Goal: Task Accomplishment & Management: Manage account settings

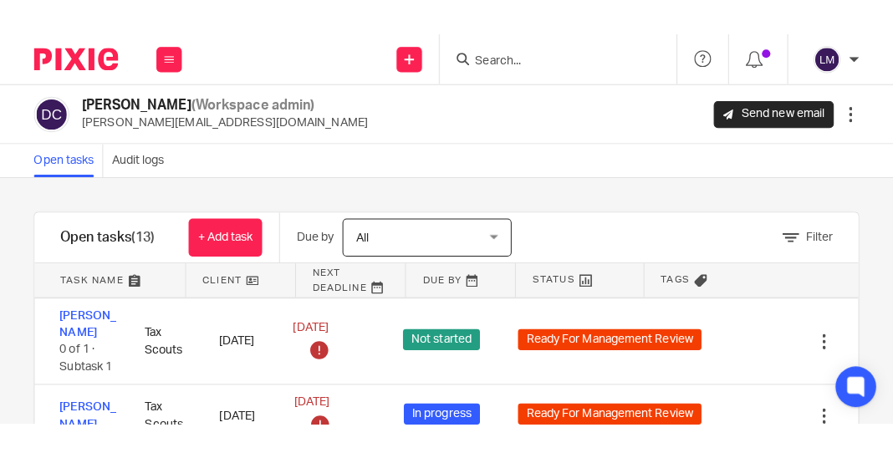
scroll to position [600, 0]
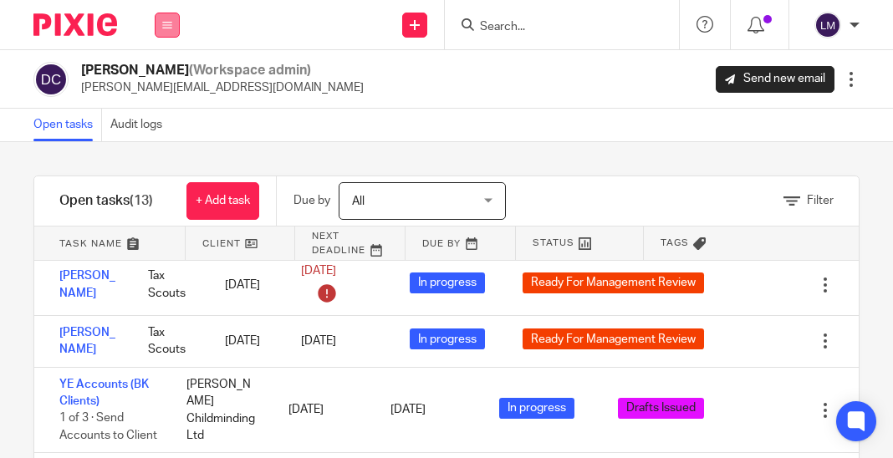
click at [169, 20] on icon at bounding box center [167, 25] width 10 height 10
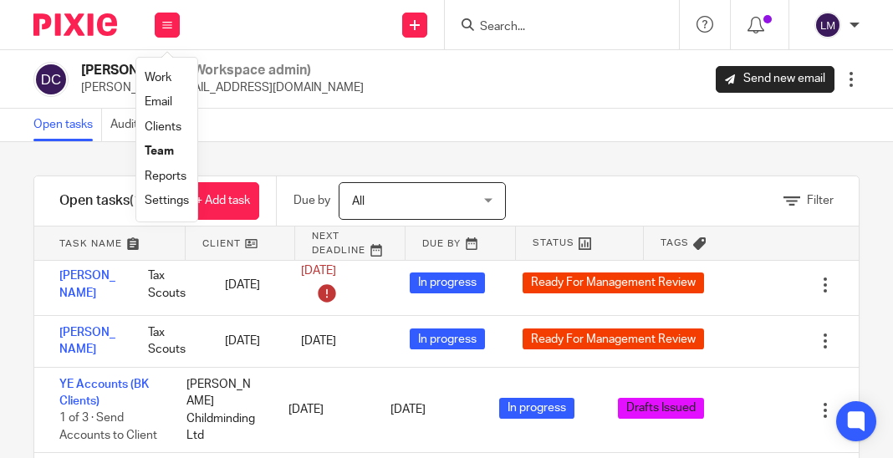
click at [158, 172] on link "Reports" at bounding box center [166, 177] width 42 height 12
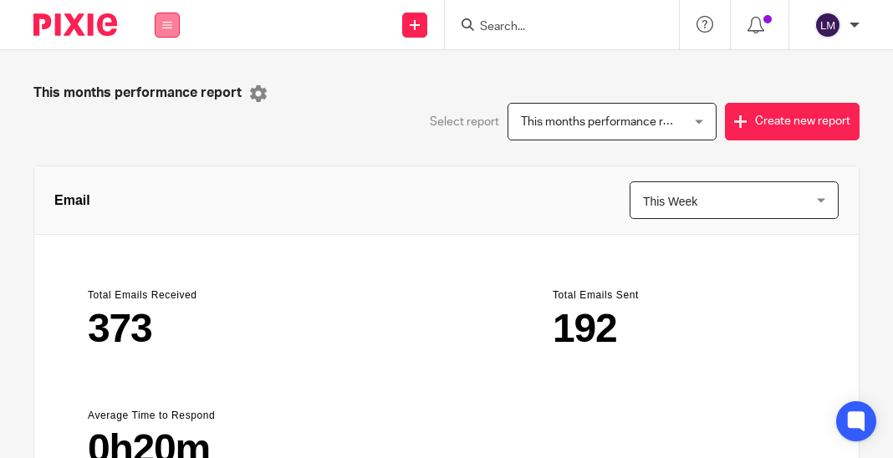
click at [165, 22] on icon at bounding box center [167, 25] width 10 height 10
click at [167, 74] on link "Work" at bounding box center [158, 78] width 27 height 12
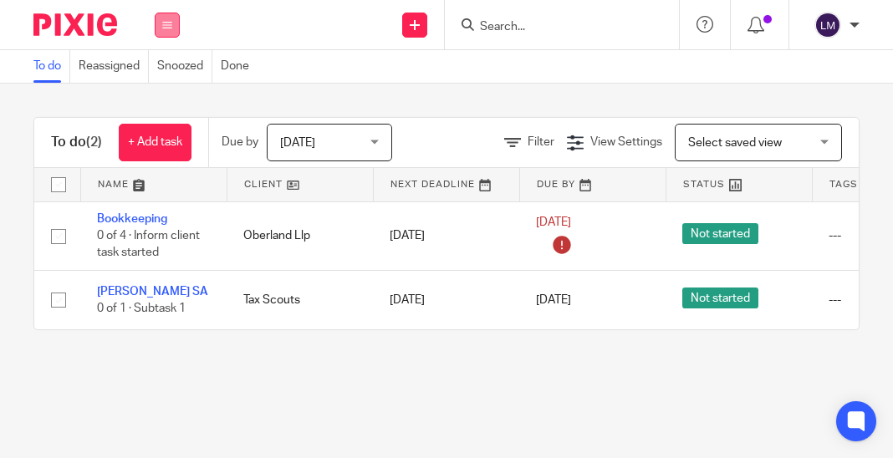
click at [165, 32] on button at bounding box center [167, 25] width 25 height 25
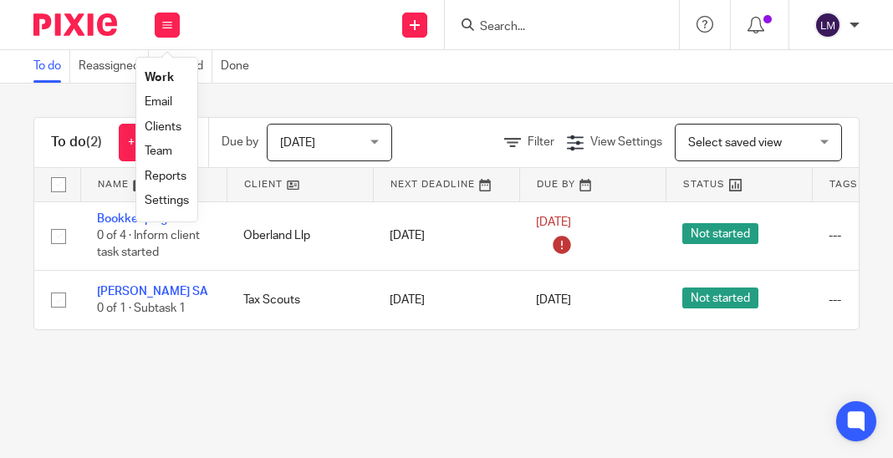
click at [164, 152] on link "Team" at bounding box center [159, 151] width 28 height 12
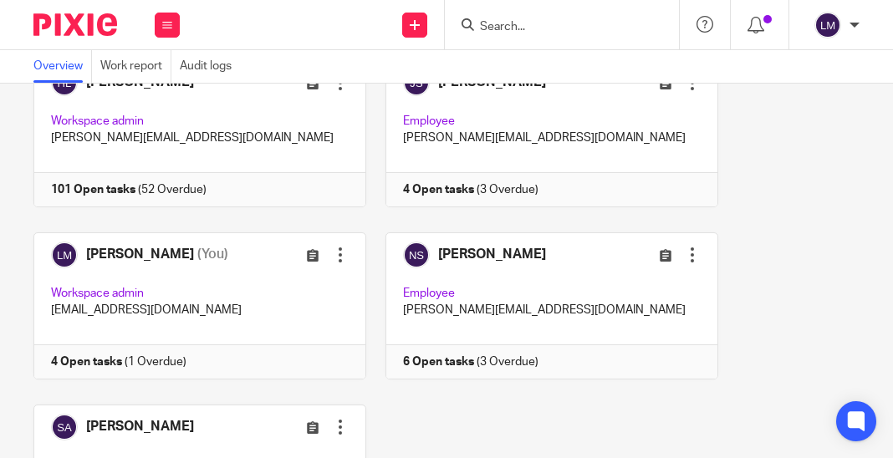
scroll to position [294, 0]
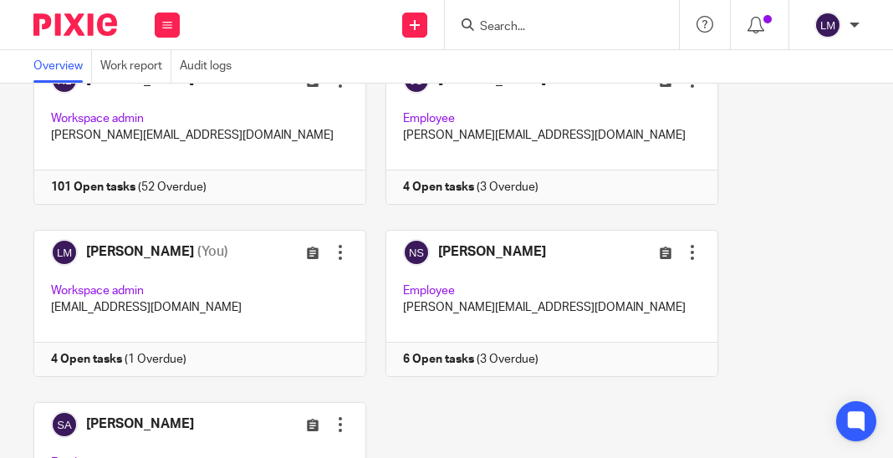
click at [282, 283] on link at bounding box center [190, 303] width 352 height 147
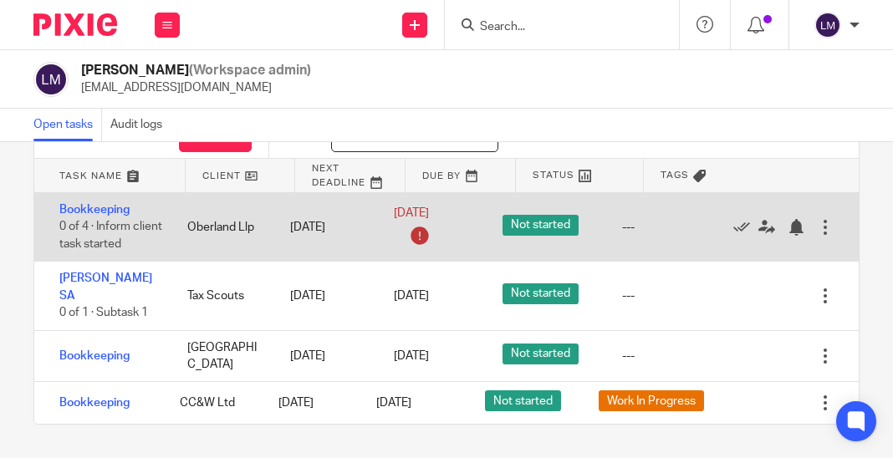
scroll to position [79, 0]
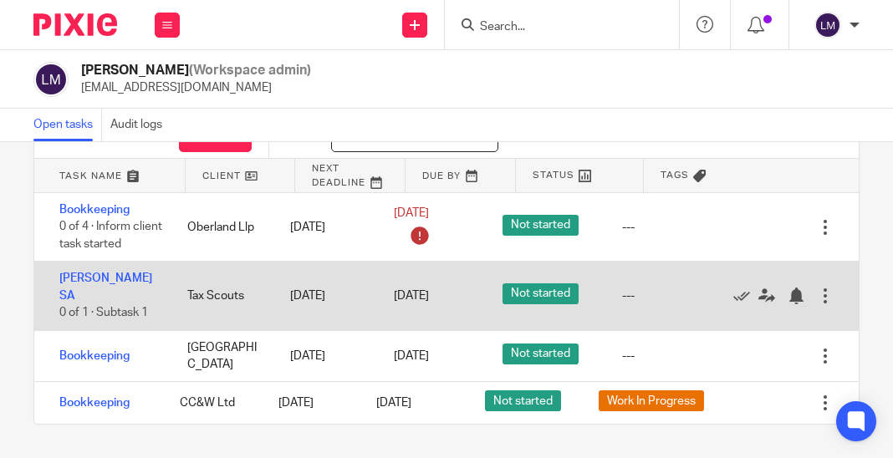
click at [824, 288] on div at bounding box center [825, 296] width 17 height 17
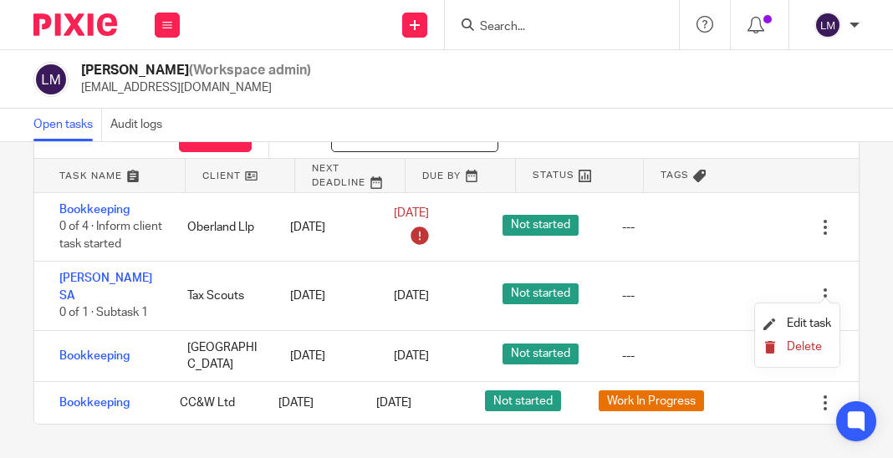
click at [802, 346] on span "Delete" at bounding box center [804, 347] width 35 height 12
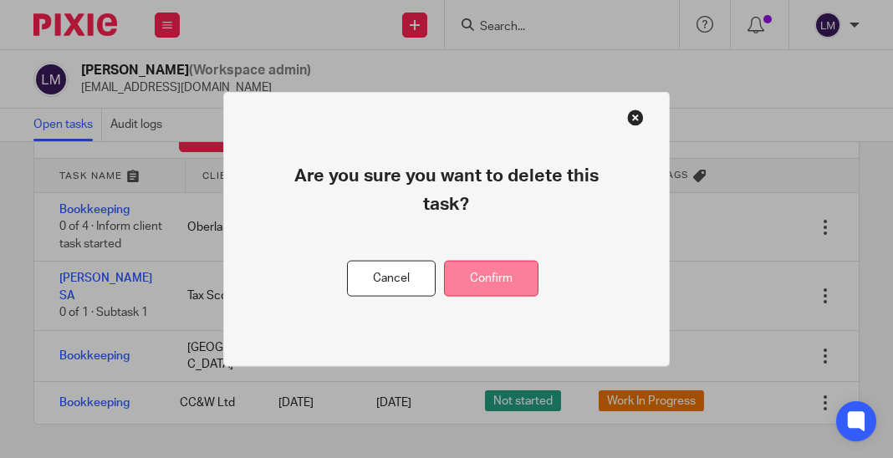
click at [487, 273] on button "Confirm" at bounding box center [491, 279] width 94 height 36
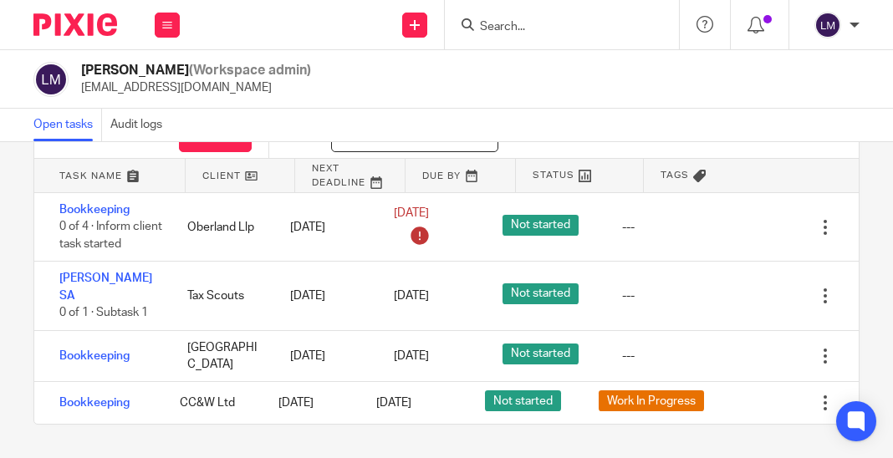
scroll to position [10, 0]
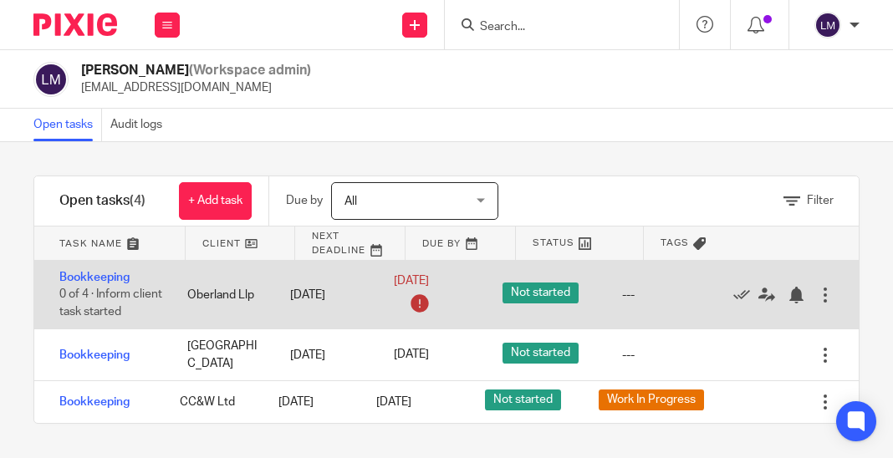
click at [830, 287] on div at bounding box center [825, 295] width 17 height 17
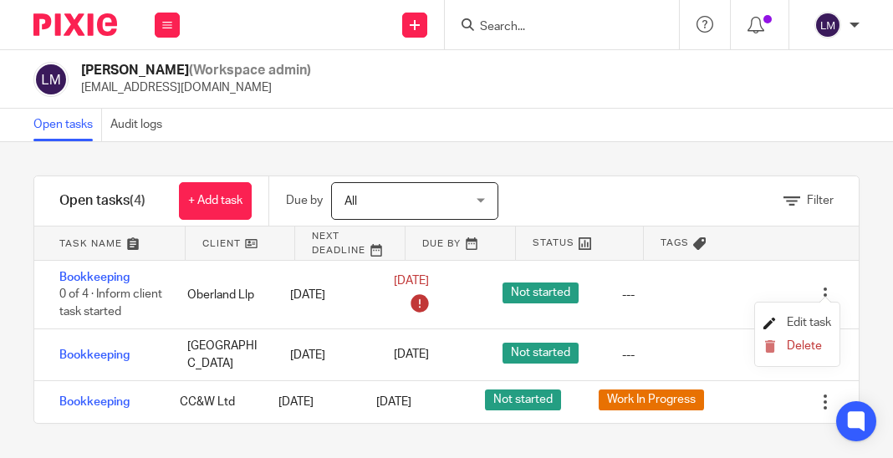
click at [797, 322] on span "Edit task" at bounding box center [809, 323] width 44 height 12
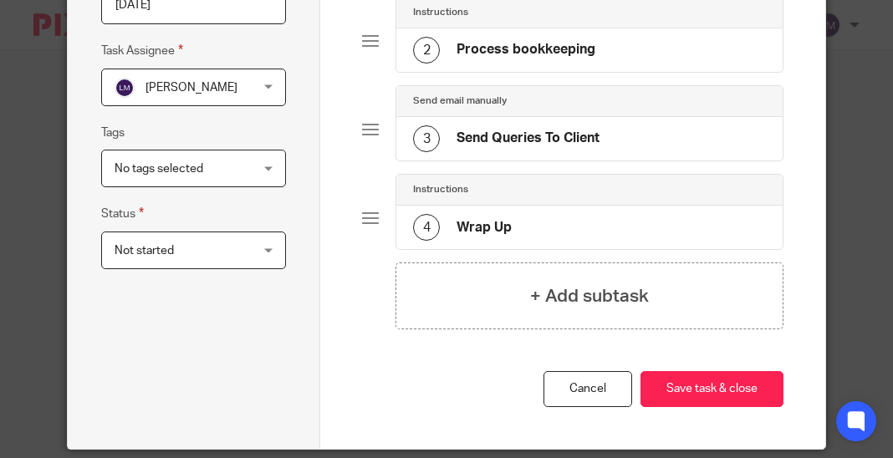
scroll to position [259, 0]
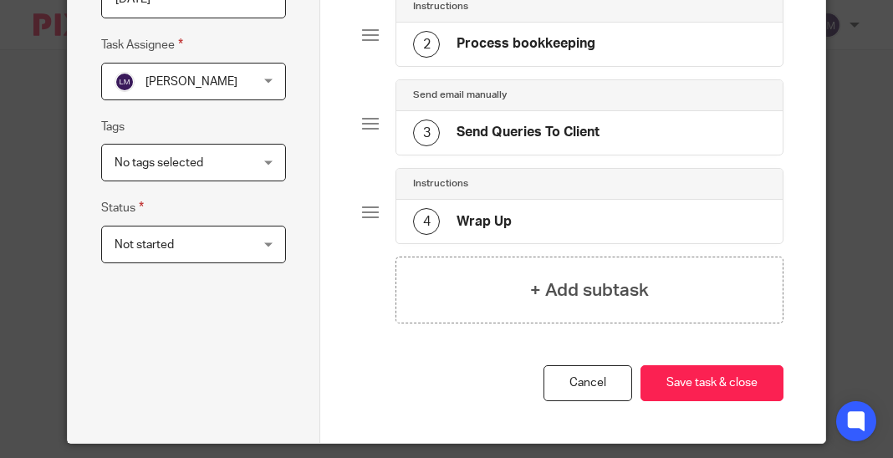
click at [269, 157] on div "No tags selected" at bounding box center [193, 163] width 185 height 38
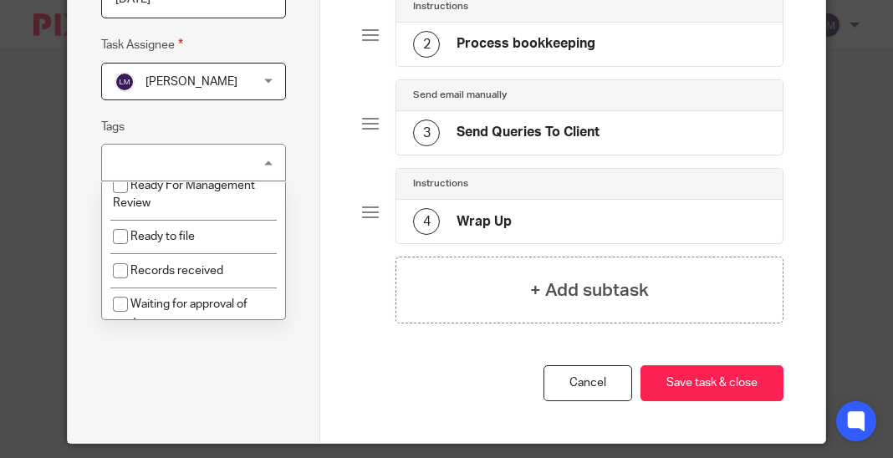
scroll to position [176, 0]
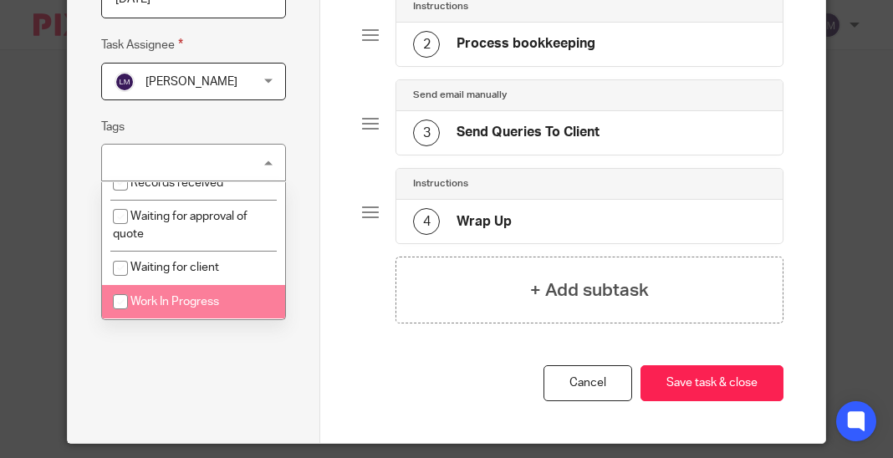
click at [124, 298] on input "checkbox" at bounding box center [120, 302] width 32 height 32
checkbox input "true"
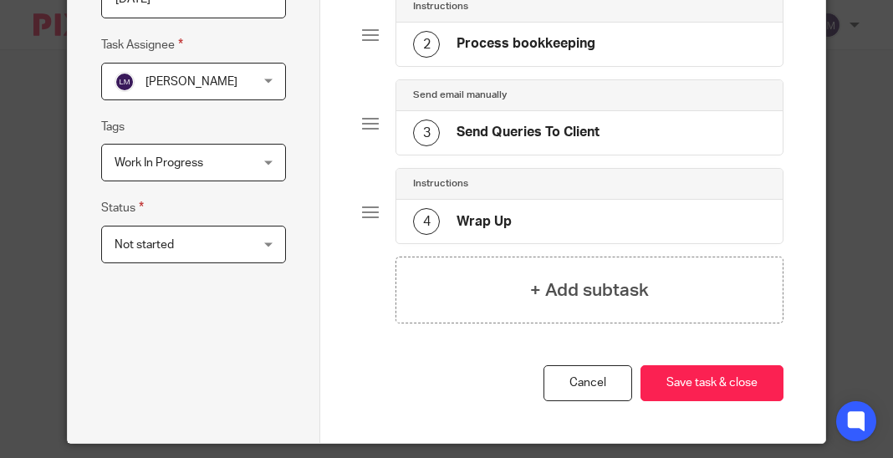
click at [231, 352] on div "Task name Bookkeeping Due by 2025-07-31 Task Assignee Lorelle Marnoch Lorelle M…" at bounding box center [193, 139] width 185 height 539
click at [267, 237] on div "Not started Not started" at bounding box center [193, 245] width 185 height 38
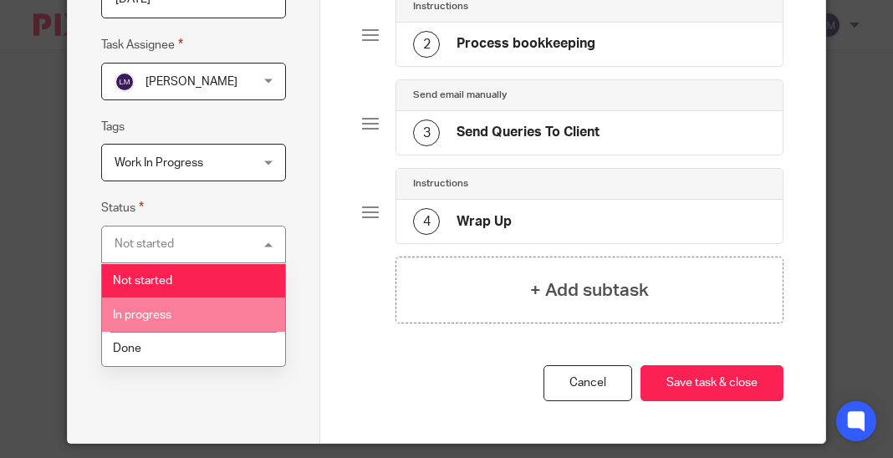
click at [187, 313] on li "In progress" at bounding box center [193, 315] width 183 height 34
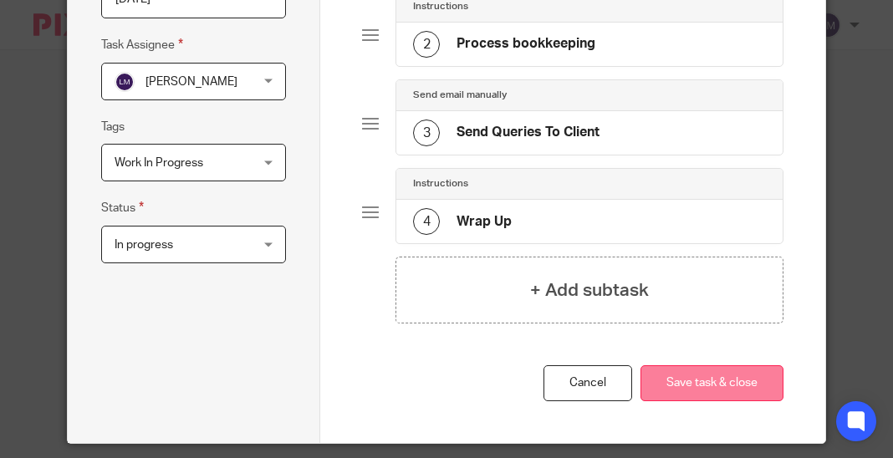
click at [706, 386] on button "Save task & close" at bounding box center [711, 383] width 143 height 36
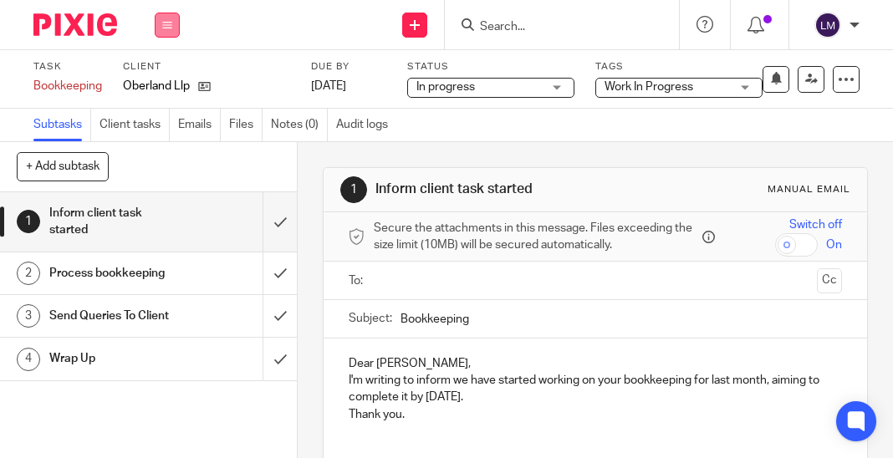
click at [163, 24] on icon at bounding box center [167, 25] width 10 height 10
click at [169, 151] on link "Team" at bounding box center [159, 151] width 28 height 12
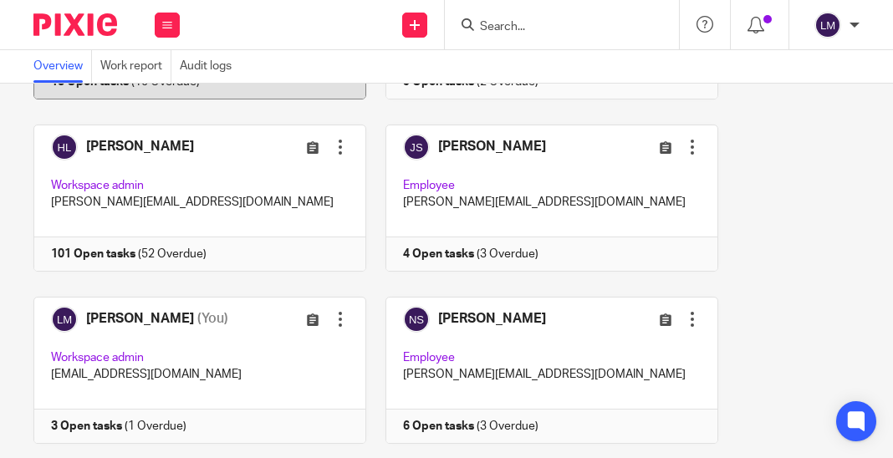
scroll to position [237, 0]
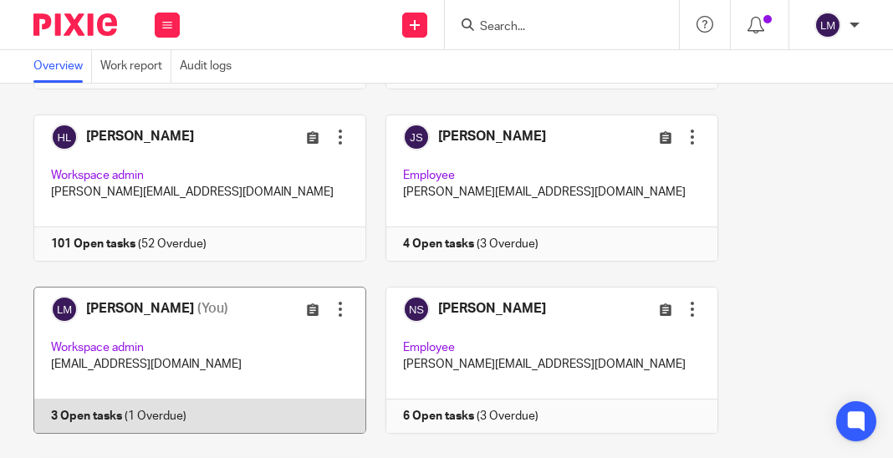
click at [242, 332] on link at bounding box center [190, 360] width 352 height 147
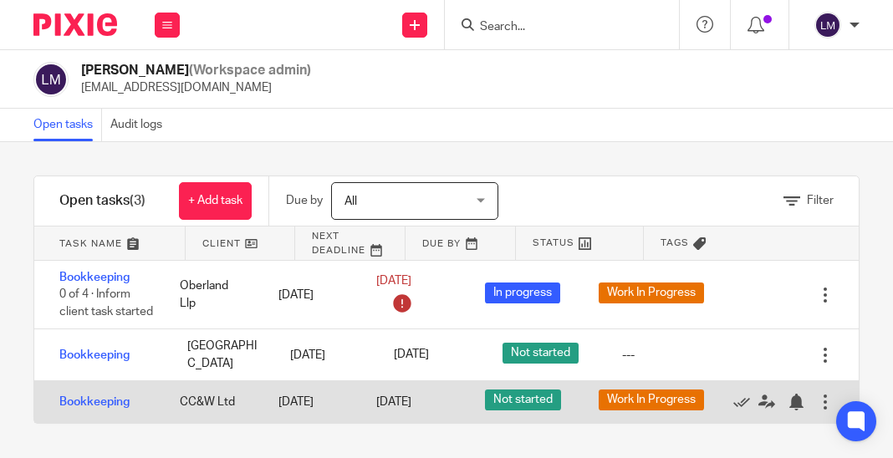
click at [827, 404] on div at bounding box center [825, 402] width 17 height 17
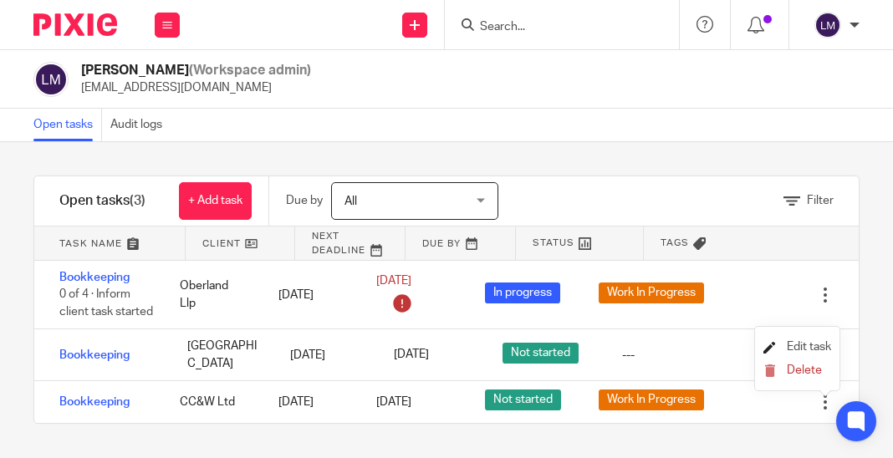
click at [802, 349] on span "Edit task" at bounding box center [809, 347] width 44 height 12
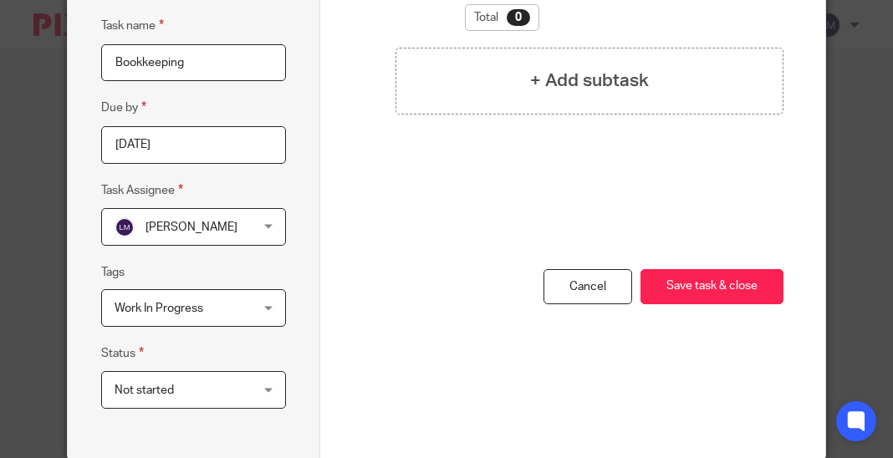
scroll to position [150, 0]
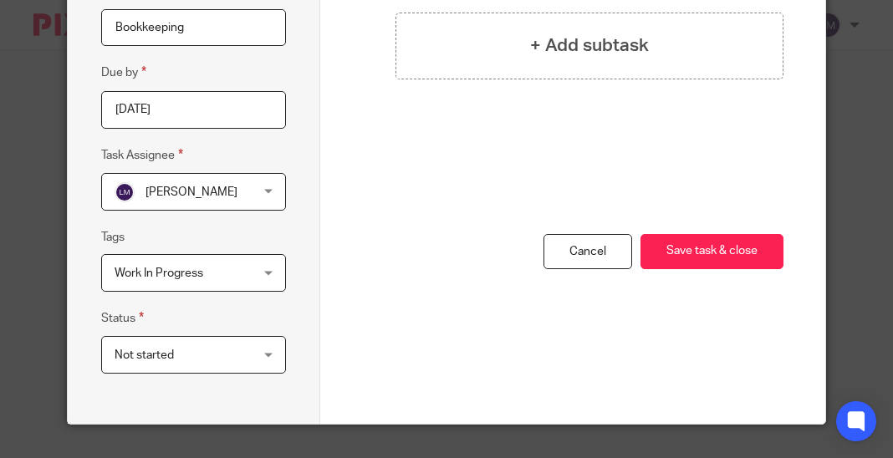
click at [263, 352] on div "Not started Not started" at bounding box center [193, 355] width 185 height 38
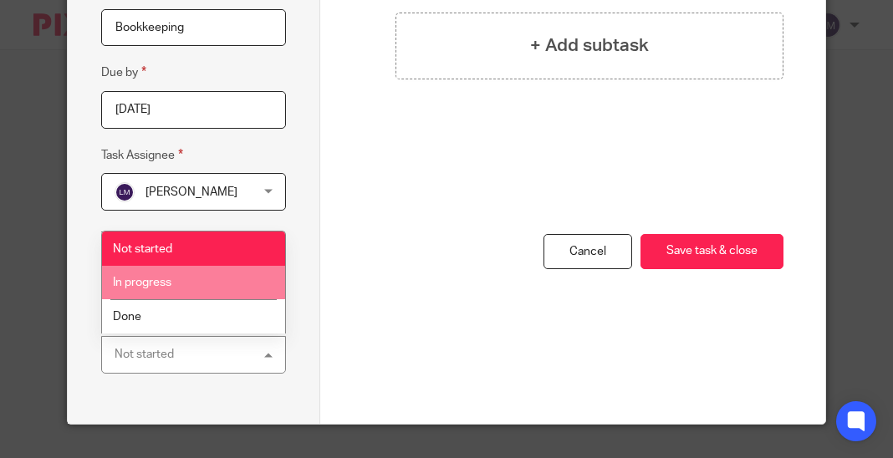
click at [158, 279] on span "In progress" at bounding box center [142, 283] width 59 height 12
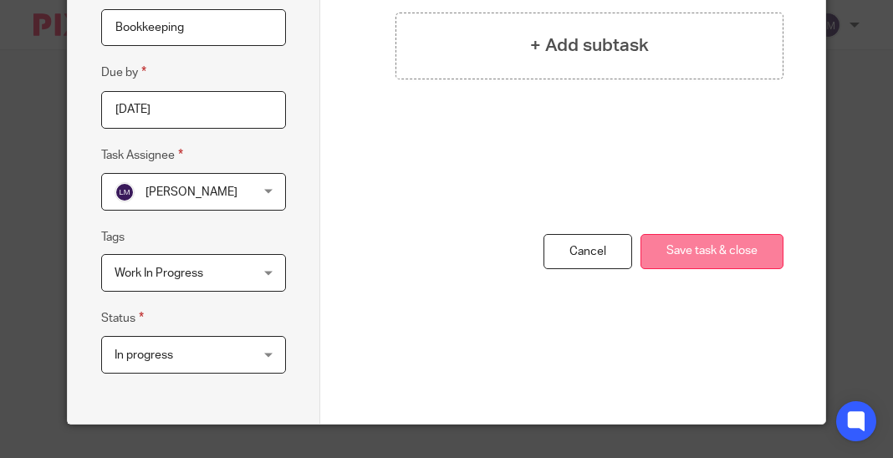
click at [716, 252] on button "Save task & close" at bounding box center [711, 252] width 143 height 36
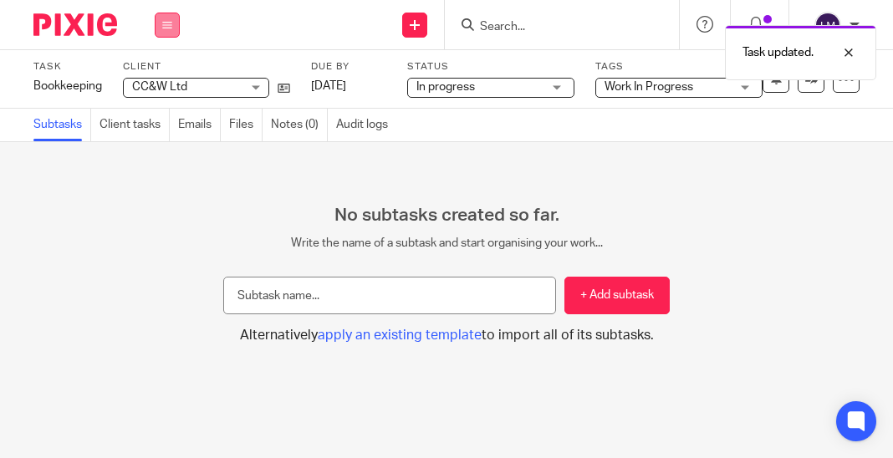
click at [171, 20] on icon at bounding box center [167, 25] width 10 height 10
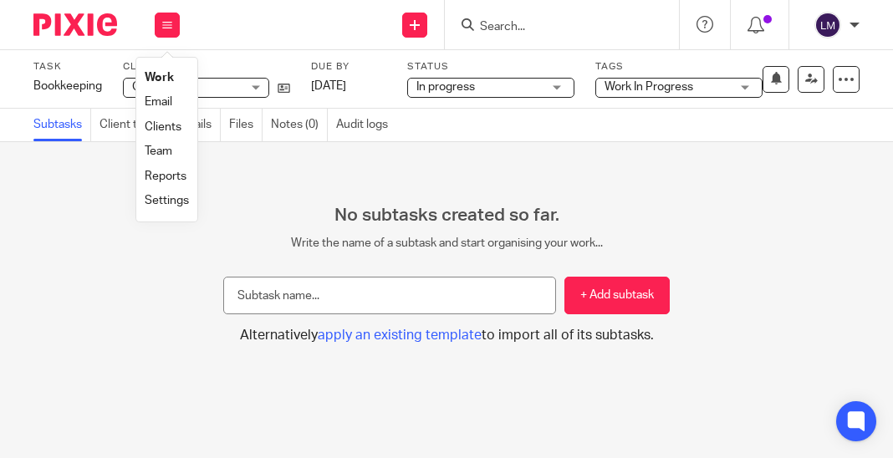
click at [160, 121] on link "Clients" at bounding box center [163, 127] width 37 height 12
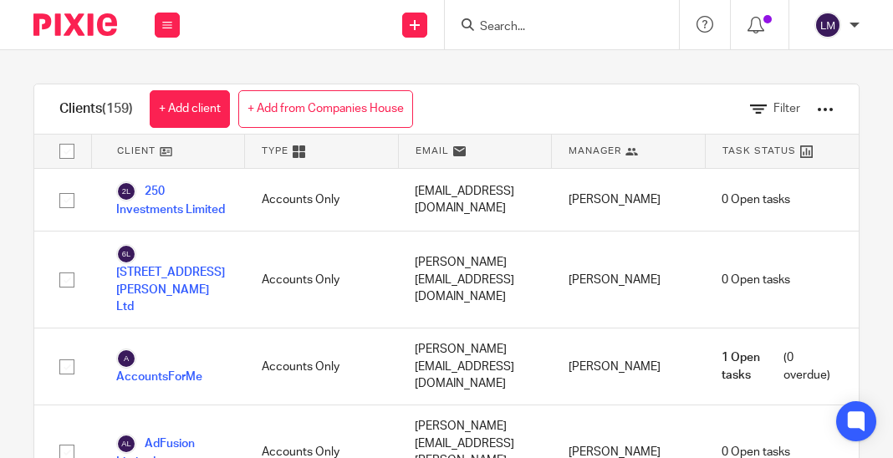
click at [822, 107] on div at bounding box center [825, 109] width 17 height 17
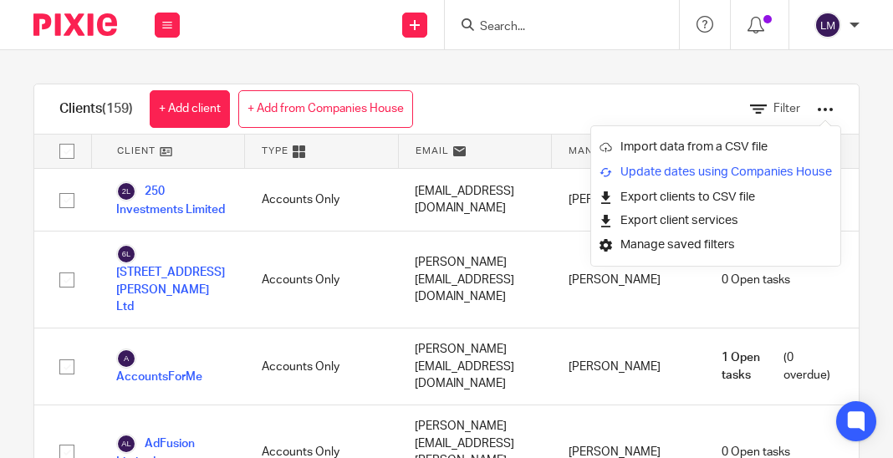
click at [706, 169] on link "Update dates using Companies House" at bounding box center [715, 172] width 232 height 25
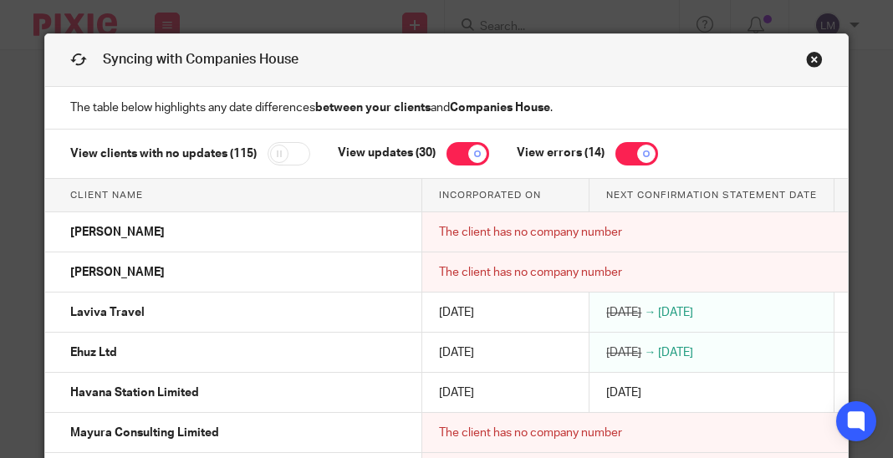
click at [815, 58] on link "Close this dialog window" at bounding box center [814, 62] width 17 height 23
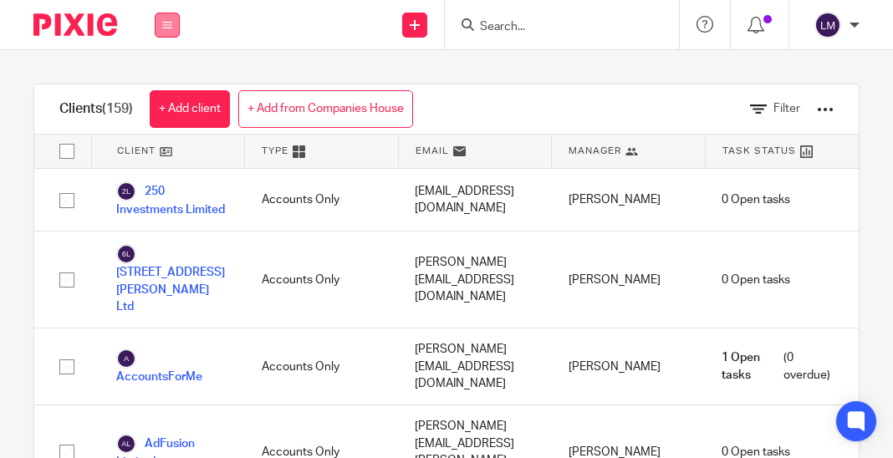
click at [168, 25] on icon at bounding box center [167, 25] width 10 height 10
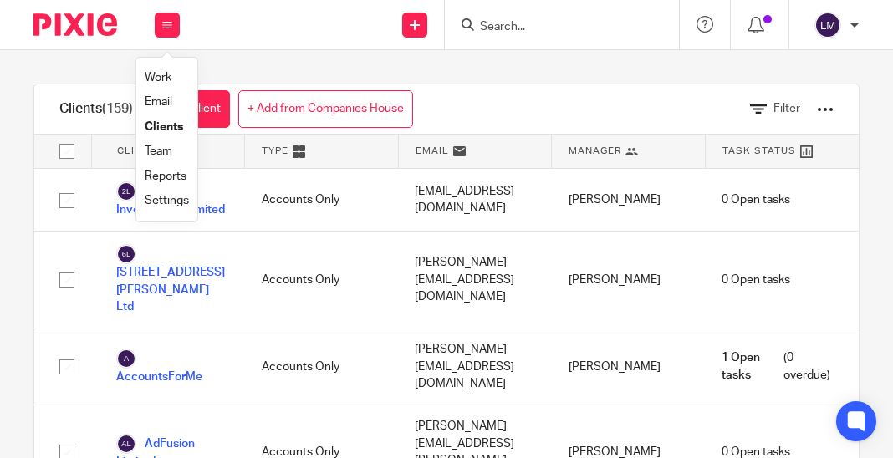
click at [159, 147] on link "Team" at bounding box center [159, 151] width 28 height 12
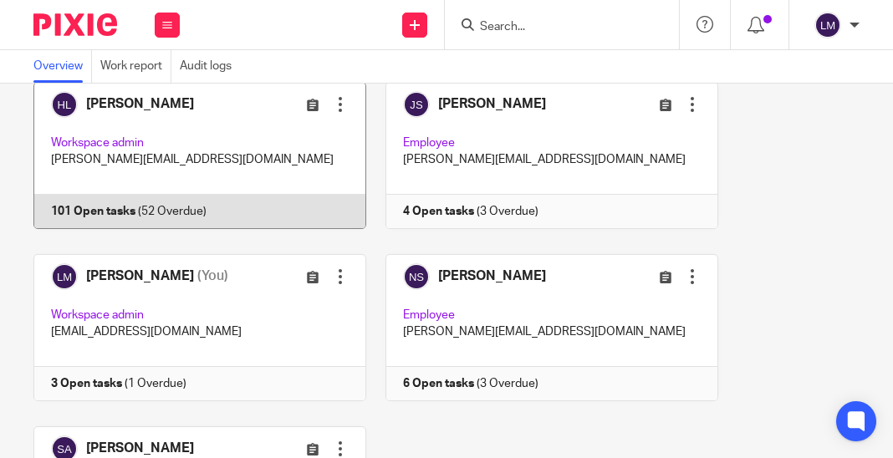
scroll to position [271, 0]
click at [157, 163] on link at bounding box center [190, 154] width 352 height 147
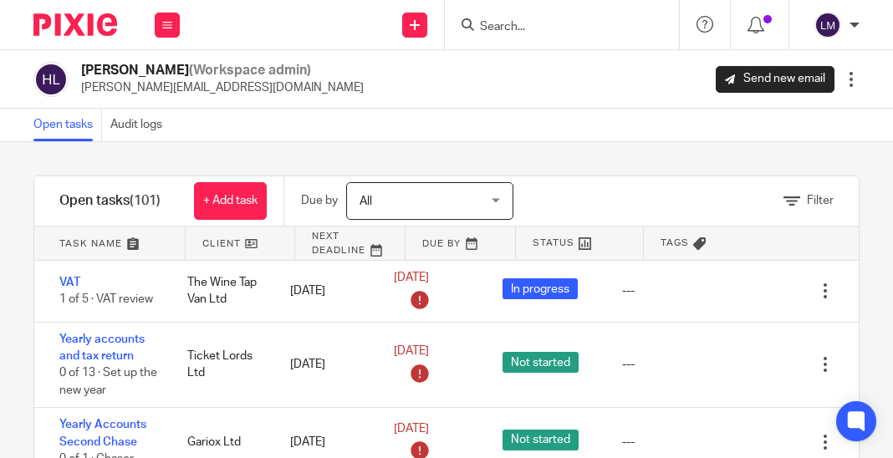
click at [573, 28] on input "Search" at bounding box center [553, 27] width 150 height 15
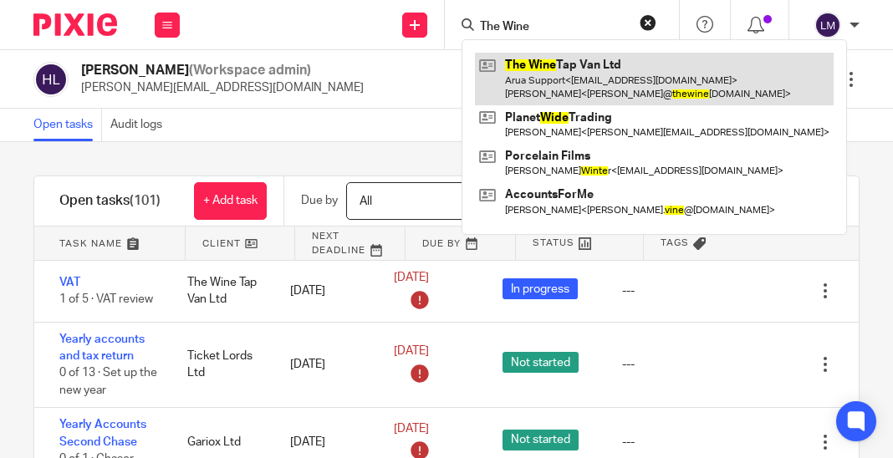
type input "The Wine"
click at [575, 68] on link at bounding box center [654, 79] width 359 height 52
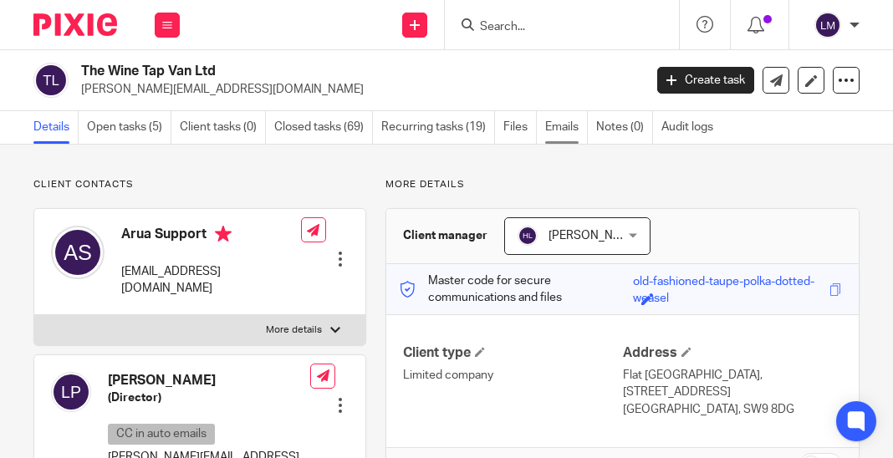
click at [570, 126] on link "Emails" at bounding box center [566, 127] width 43 height 33
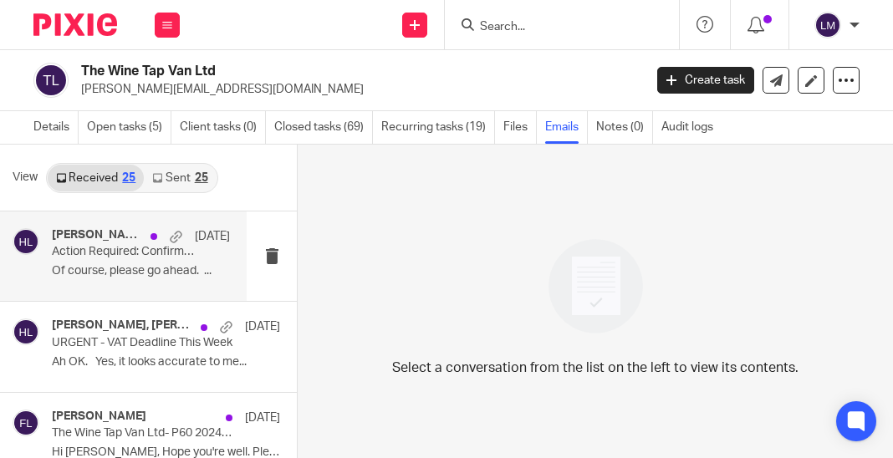
click at [128, 262] on div "Harrison Louca, Salah ElBaba 4 Aug Action Required: Confirmation Statement Due …" at bounding box center [141, 256] width 178 height 56
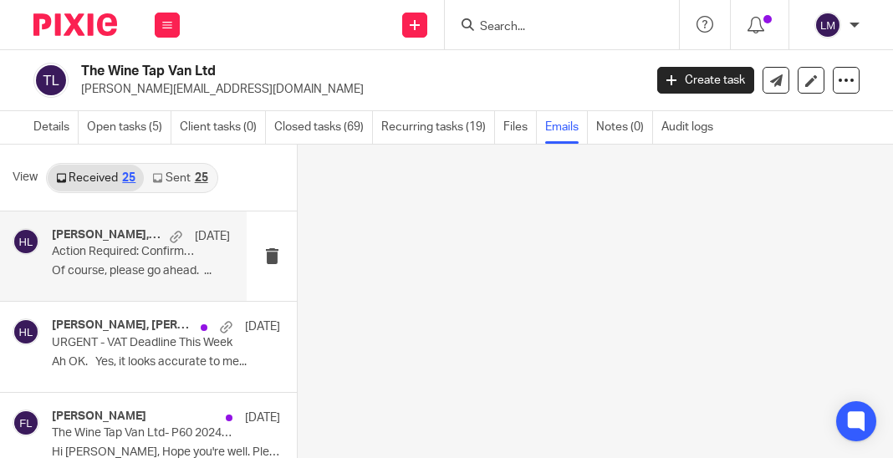
click at [128, 262] on div "Harrison Louca, Salah ElBaba 4 Aug Action Required: Confirmation Statement Due …" at bounding box center [141, 256] width 178 height 56
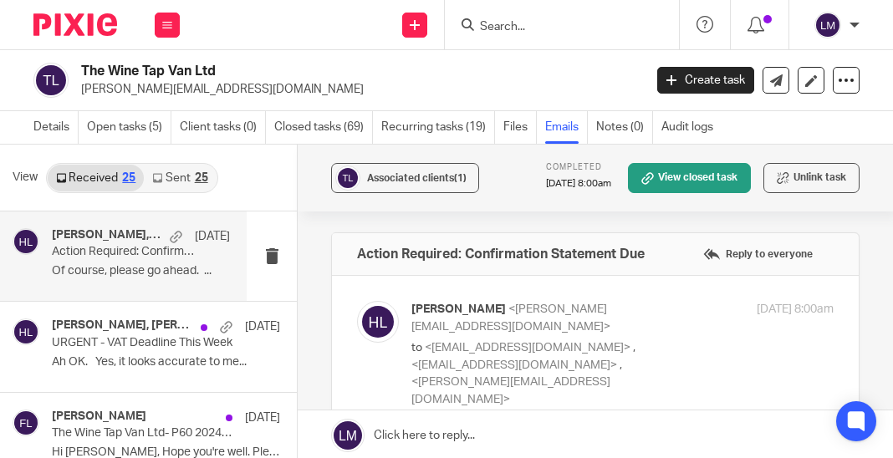
click at [153, 264] on p "Of course, please go ahead. ..." at bounding box center [141, 271] width 178 height 14
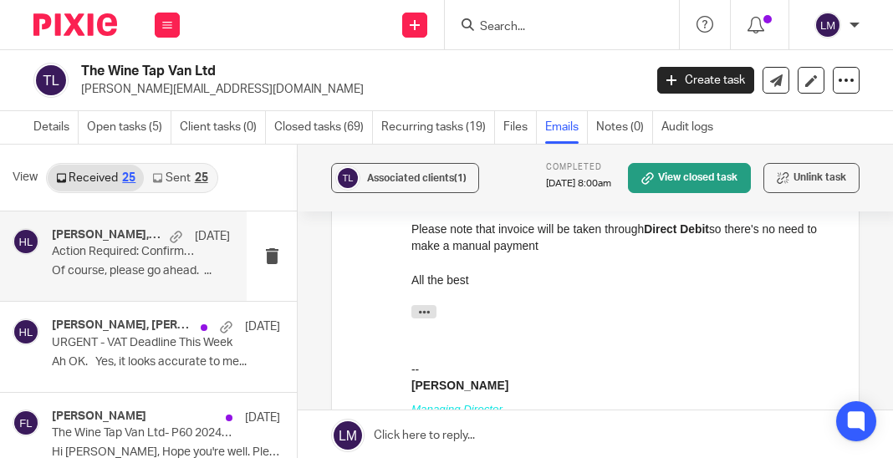
scroll to position [1072, 0]
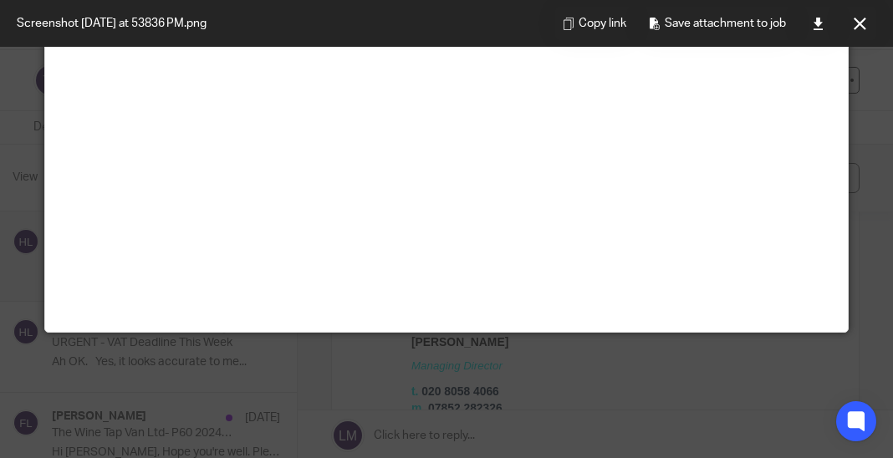
scroll to position [0, 0]
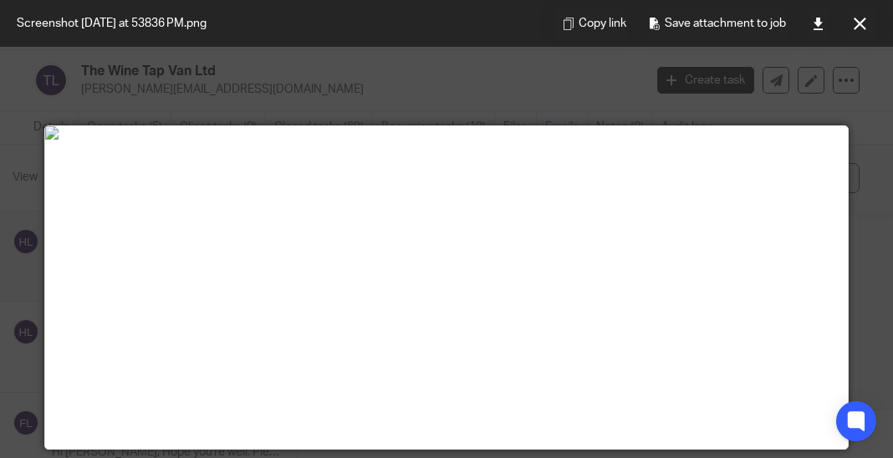
click at [403, 81] on div at bounding box center [446, 229] width 893 height 458
click at [853, 24] on icon at bounding box center [859, 24] width 13 height 13
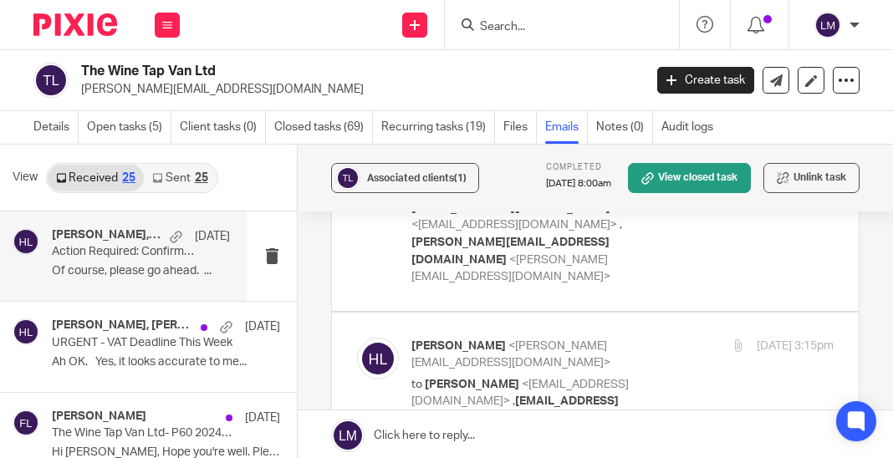
scroll to position [327, 0]
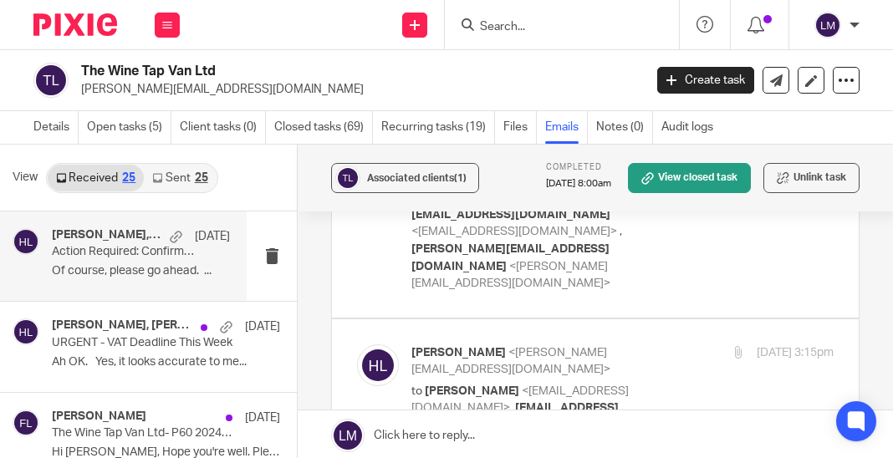
checkbox input "true"
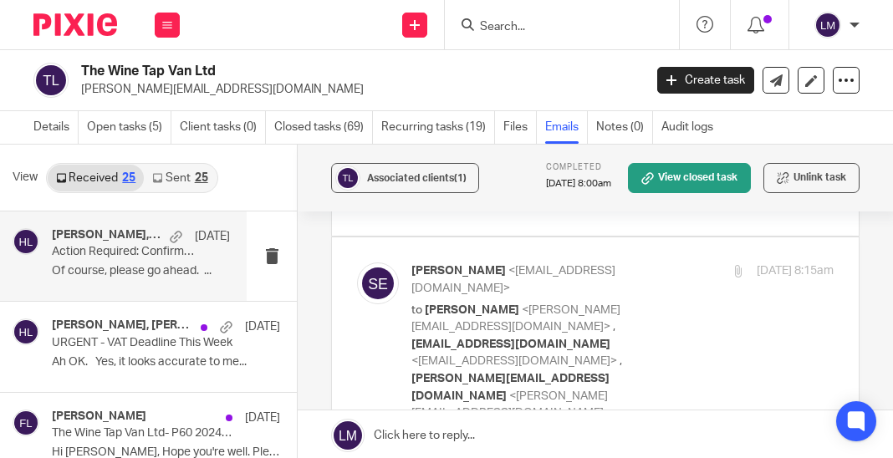
scroll to position [186, 0]
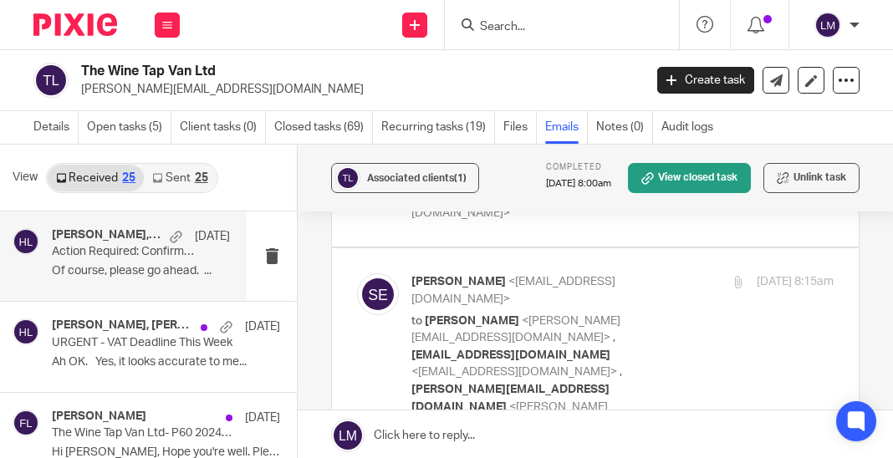
checkbox input "true"
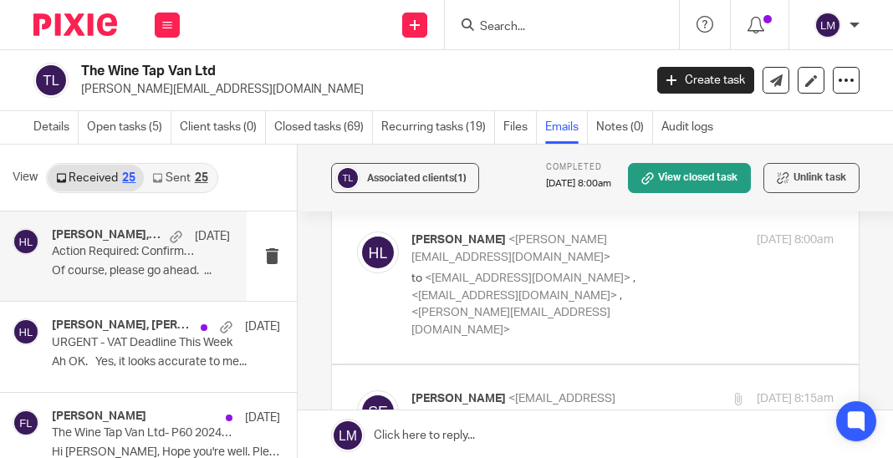
scroll to position [64, 0]
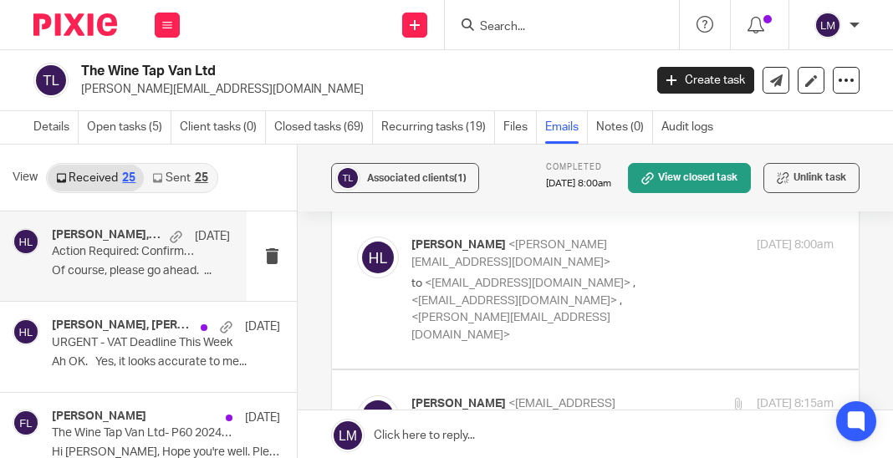
click at [357, 395] on input "checkbox" at bounding box center [356, 395] width 1 height 1
checkbox input "true"
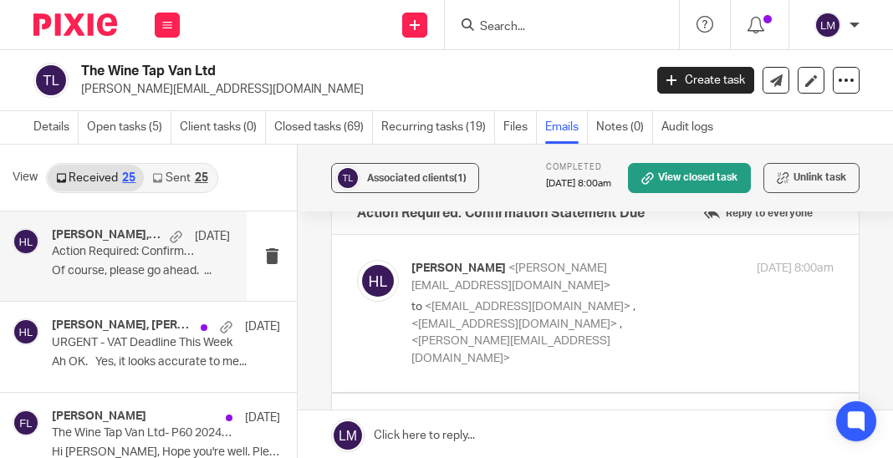
scroll to position [11, 0]
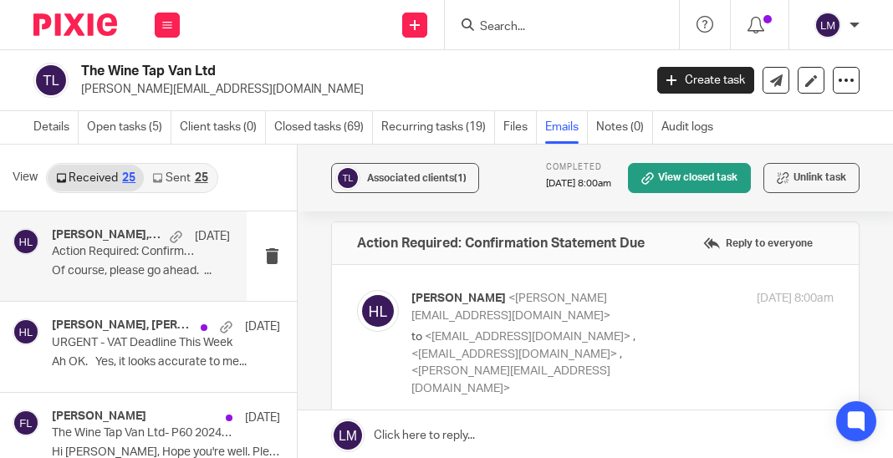
click at [697, 339] on div "Harrison Louca <harrison@hjlaccountancy.com> to <support@arua.co> , <salah@gent…" at bounding box center [622, 343] width 422 height 107
checkbox input "true"
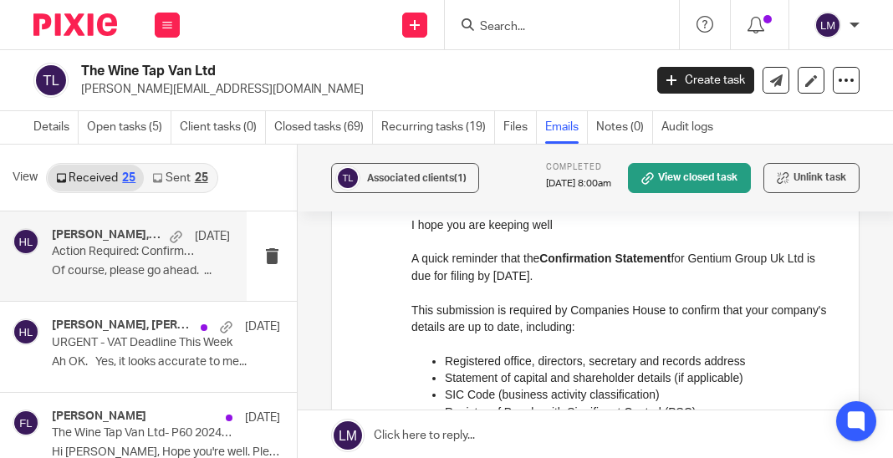
scroll to position [288, 0]
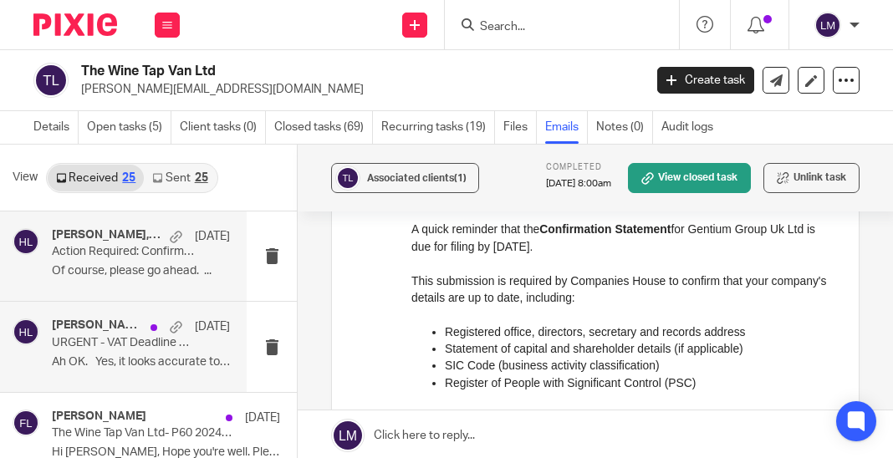
click at [160, 355] on p "Ah OK. Yes, it looks accurate to me..." at bounding box center [141, 362] width 178 height 14
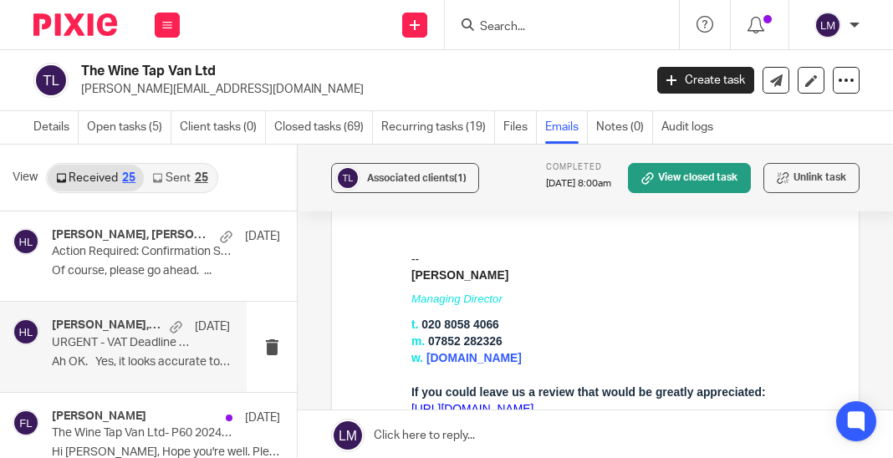
scroll to position [1343, 0]
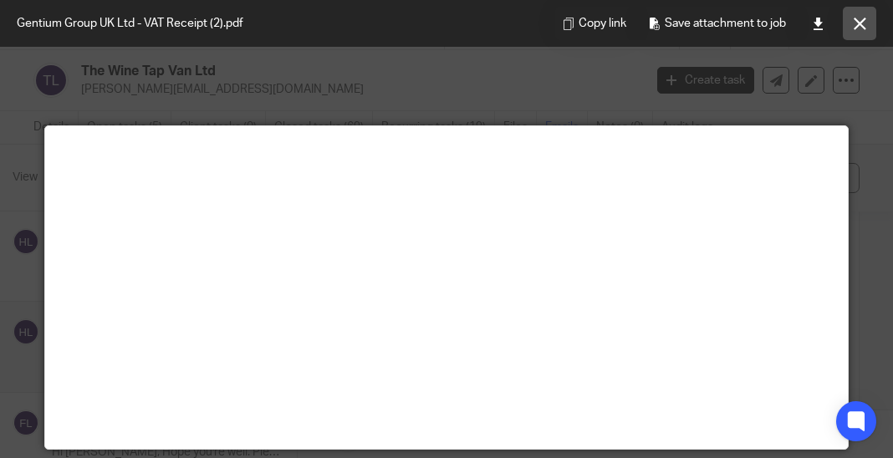
click at [862, 18] on icon at bounding box center [859, 24] width 13 height 13
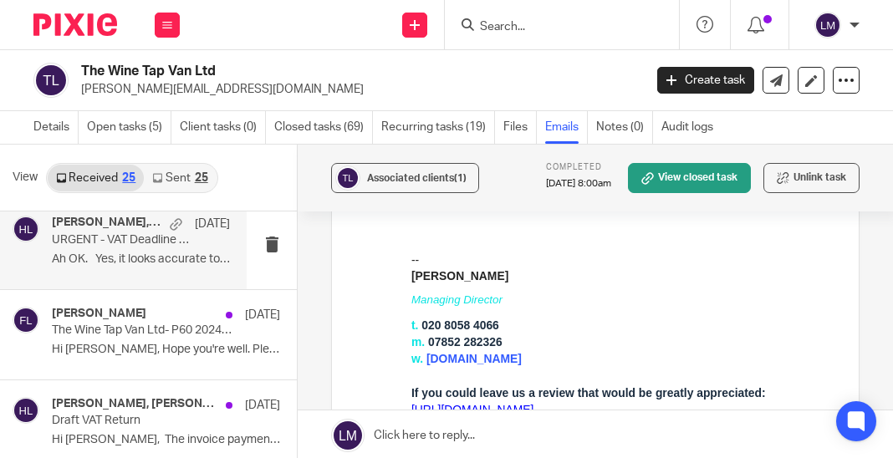
scroll to position [118, 0]
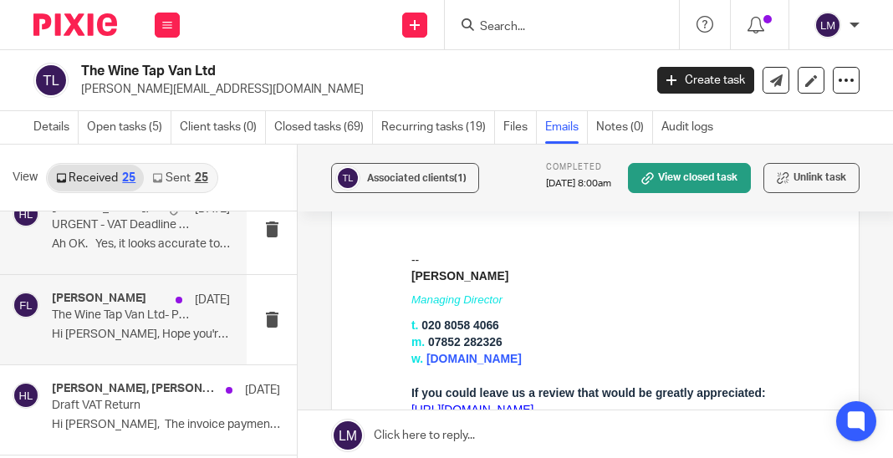
click at [132, 318] on p "The Wine Tap Van Ltd- P60 2024-25" at bounding box center [123, 315] width 142 height 14
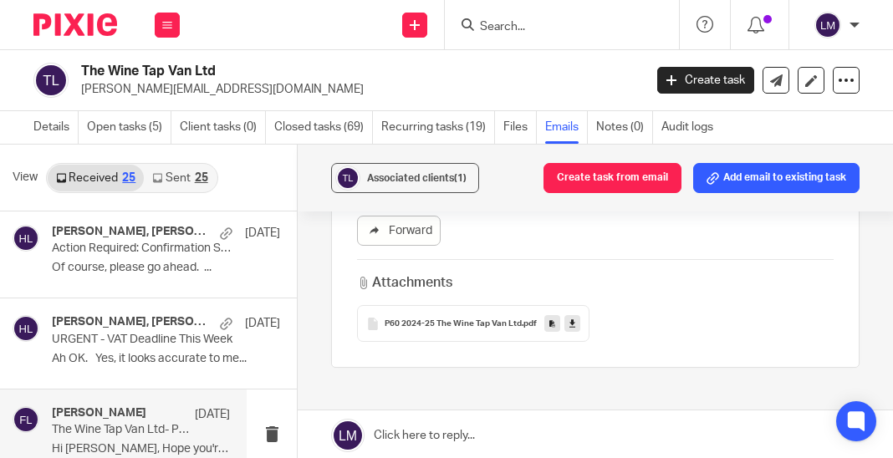
scroll to position [0, 0]
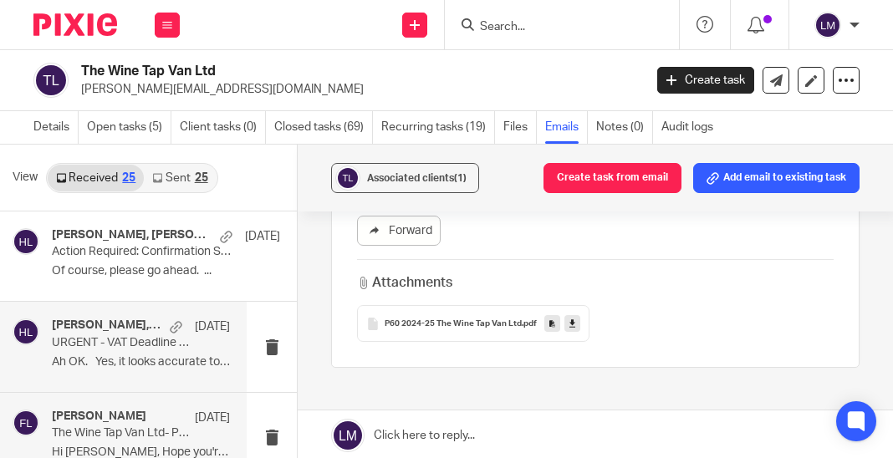
click at [78, 339] on p "URGENT - VAT Deadline This Week" at bounding box center [123, 343] width 142 height 14
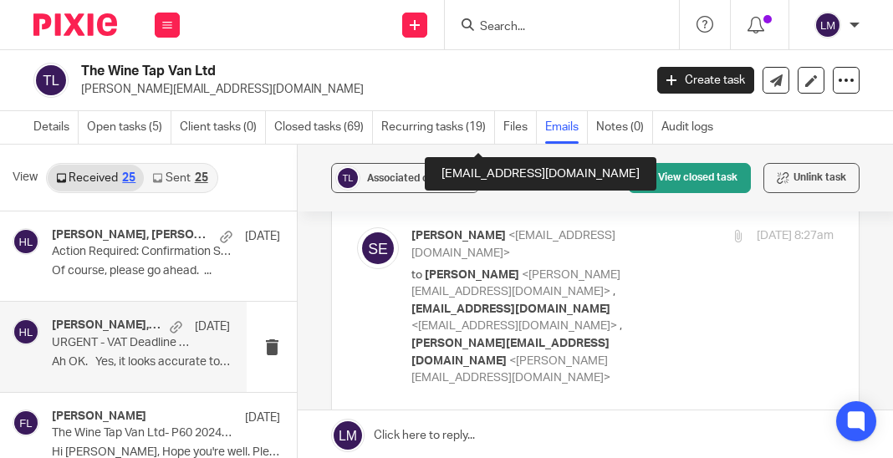
scroll to position [237, 0]
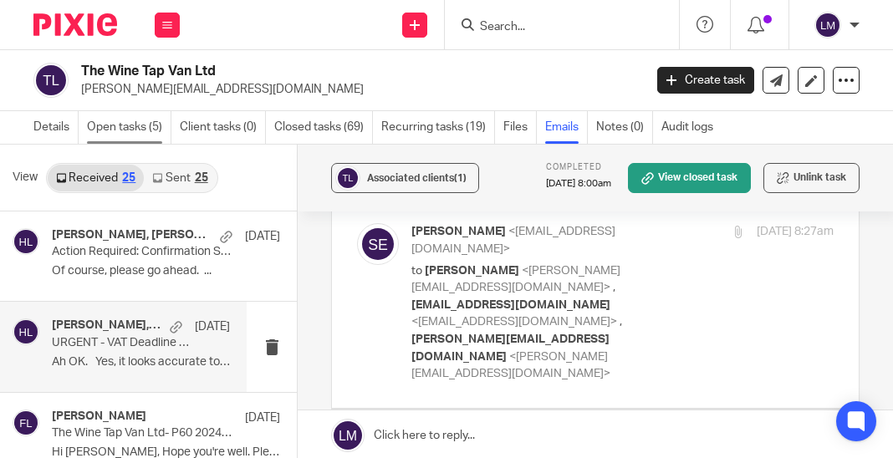
click at [125, 121] on link "Open tasks (5)" at bounding box center [129, 127] width 84 height 33
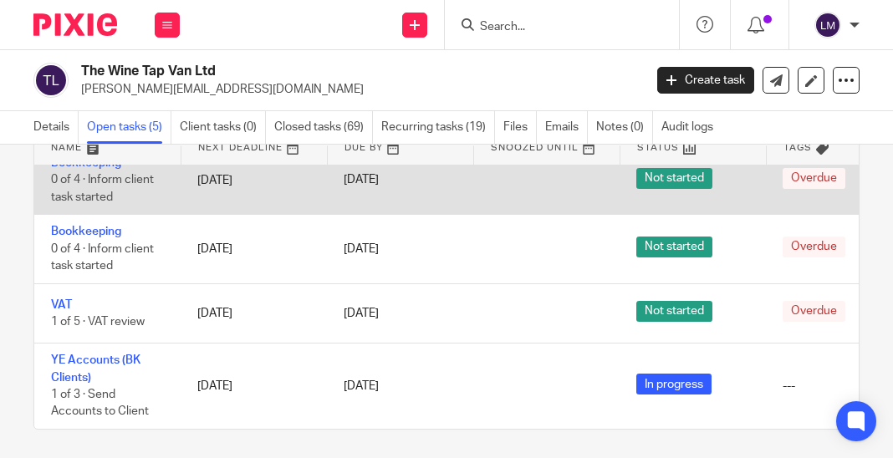
scroll to position [103, 0]
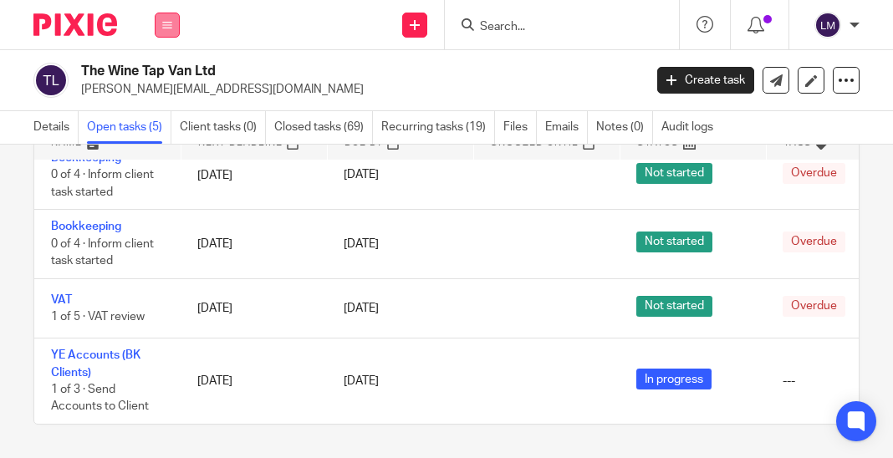
click at [165, 22] on icon at bounding box center [167, 25] width 10 height 10
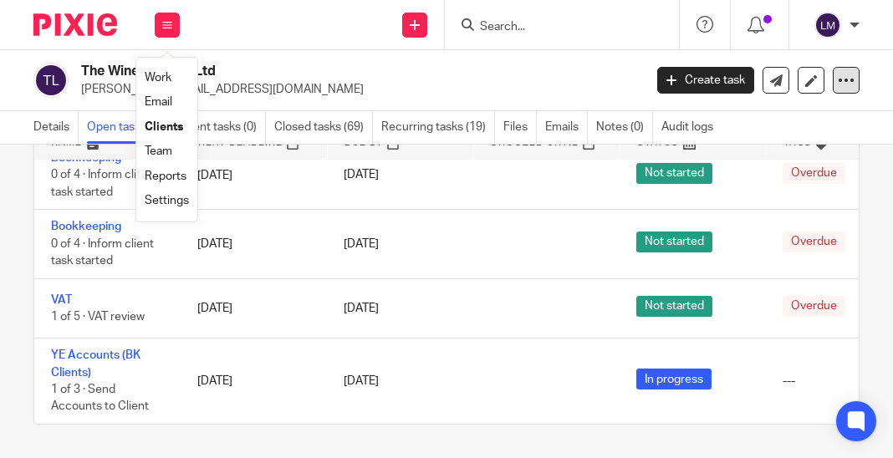
click at [847, 78] on icon at bounding box center [846, 80] width 17 height 17
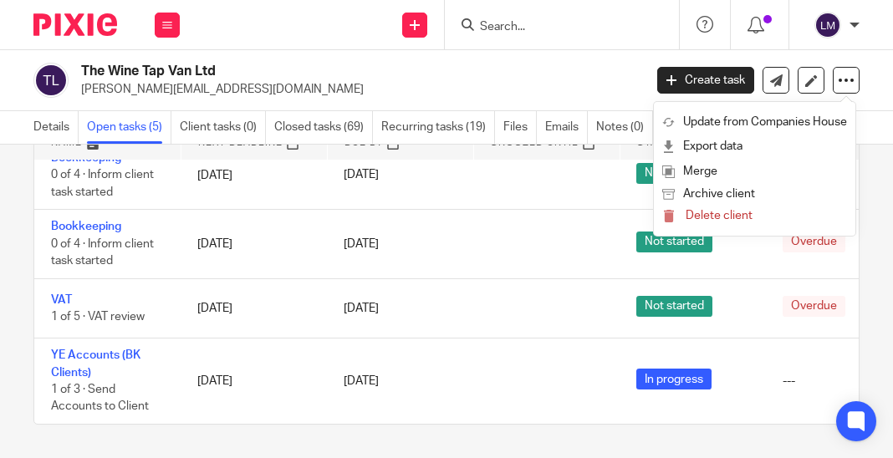
click at [487, 20] on input "Search" at bounding box center [553, 27] width 150 height 15
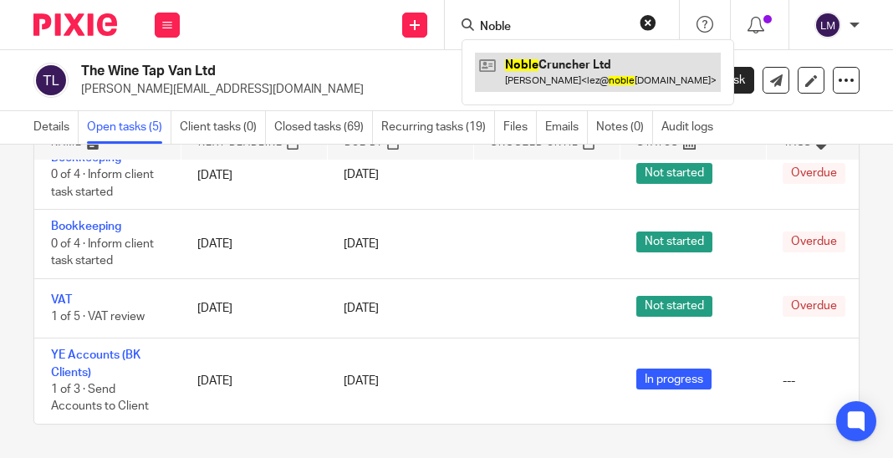
type input "Noble"
click at [538, 69] on link at bounding box center [598, 72] width 246 height 38
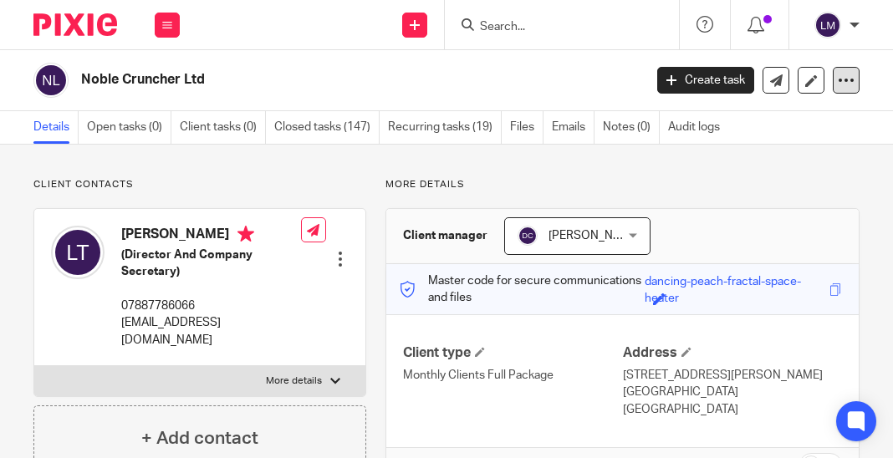
click at [845, 74] on icon at bounding box center [846, 80] width 17 height 17
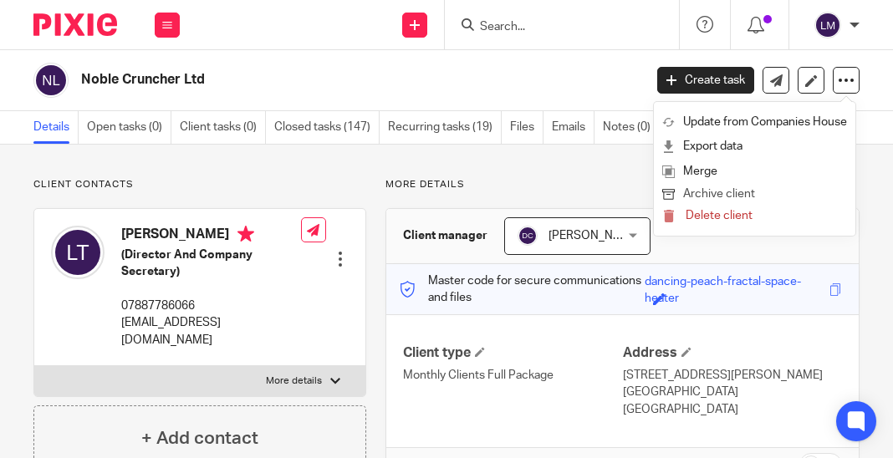
click at [762, 194] on button "Archive client" at bounding box center [754, 195] width 185 height 22
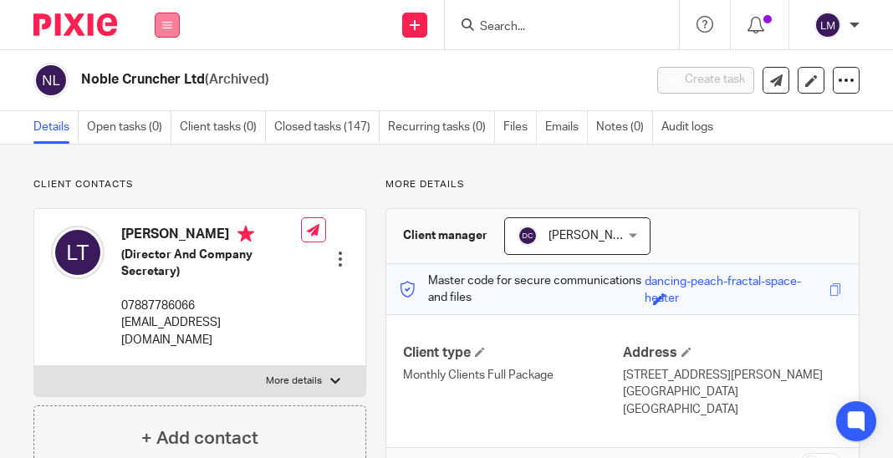
click at [169, 20] on icon at bounding box center [167, 25] width 10 height 10
click at [165, 122] on link "Clients" at bounding box center [164, 127] width 38 height 12
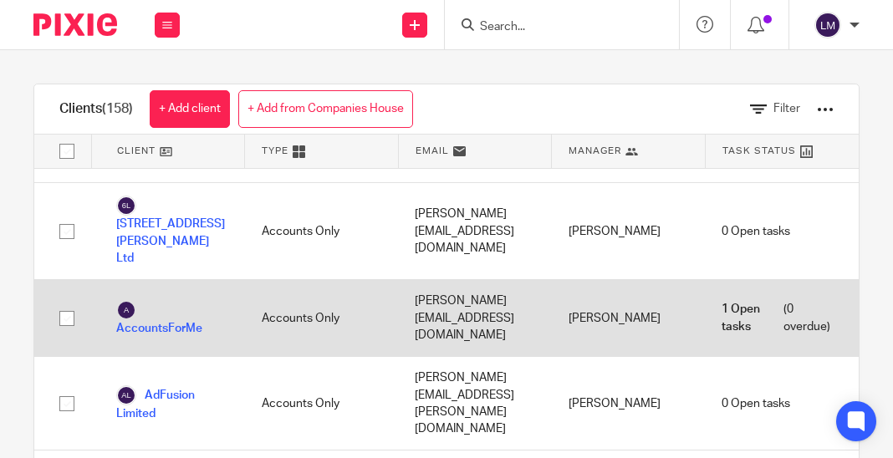
scroll to position [54, 0]
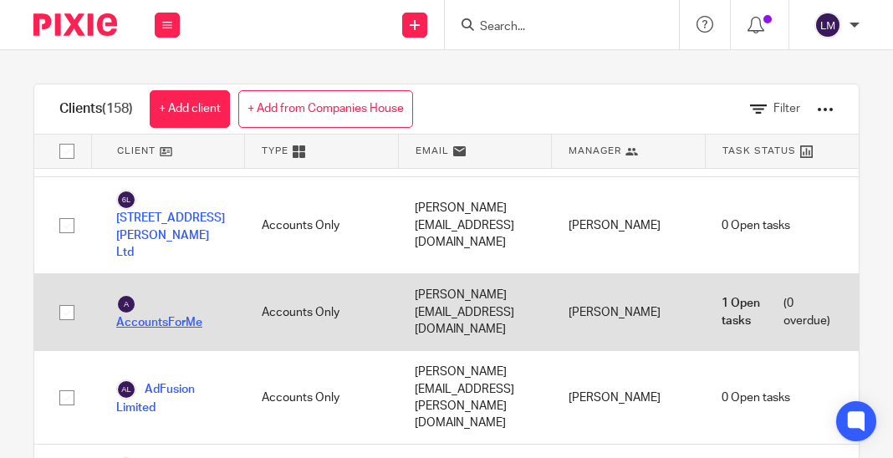
click at [188, 294] on link "AccountsForMe" at bounding box center [172, 312] width 112 height 37
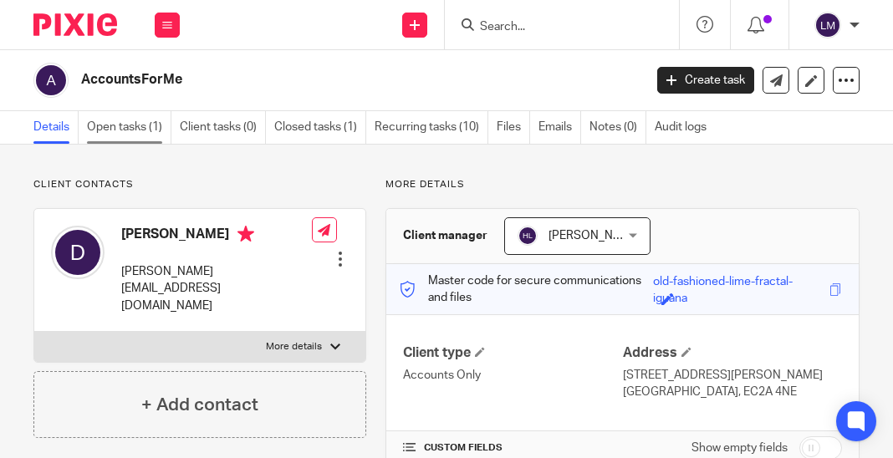
click at [107, 126] on link "Open tasks (1)" at bounding box center [129, 127] width 84 height 33
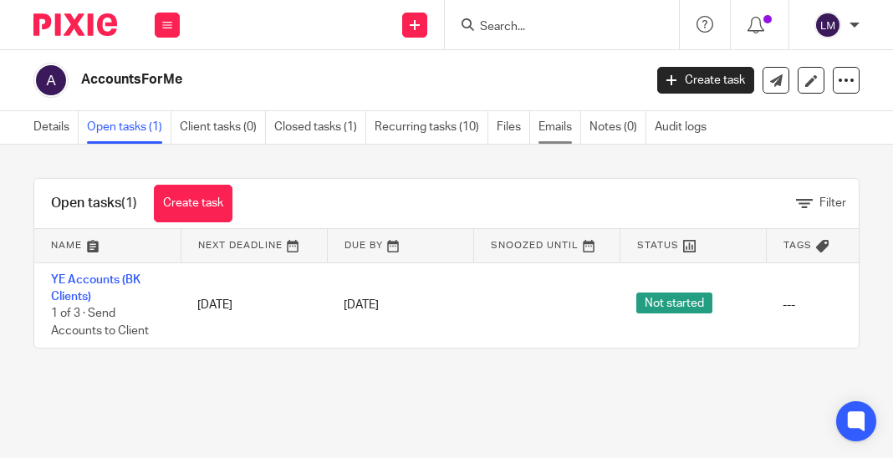
click at [554, 122] on link "Emails" at bounding box center [559, 127] width 43 height 33
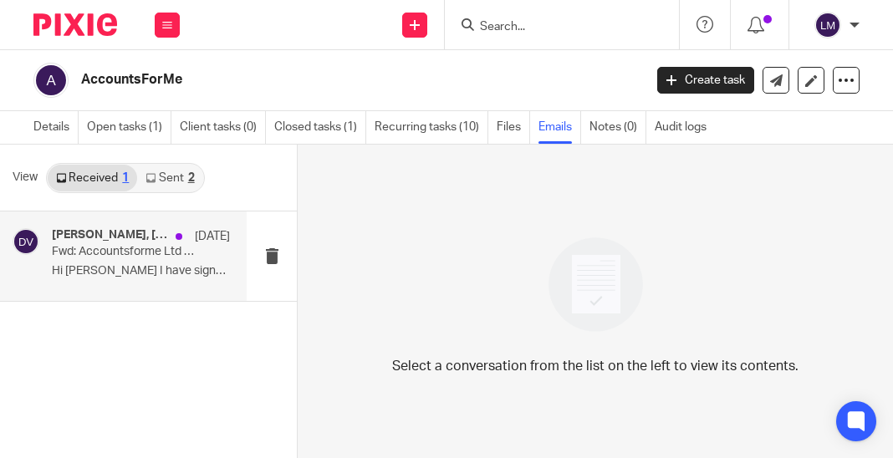
click at [114, 267] on p "Hi [PERSON_NAME] I have signed the accounts..." at bounding box center [141, 271] width 178 height 14
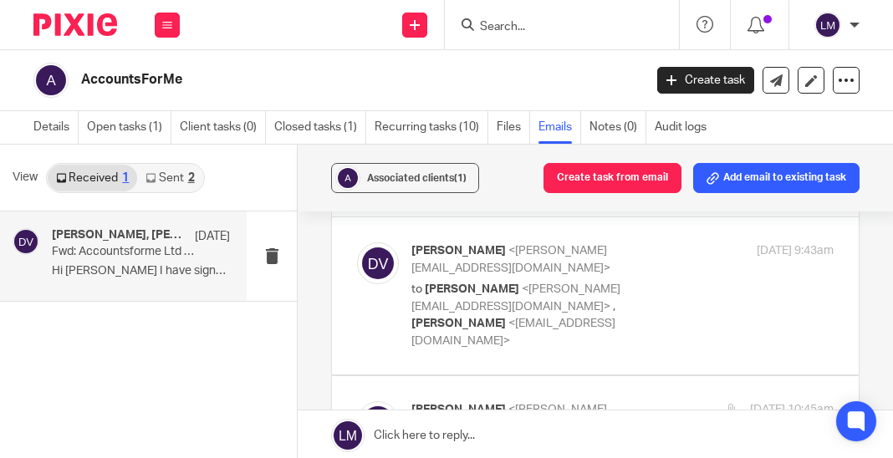
scroll to position [53, 0]
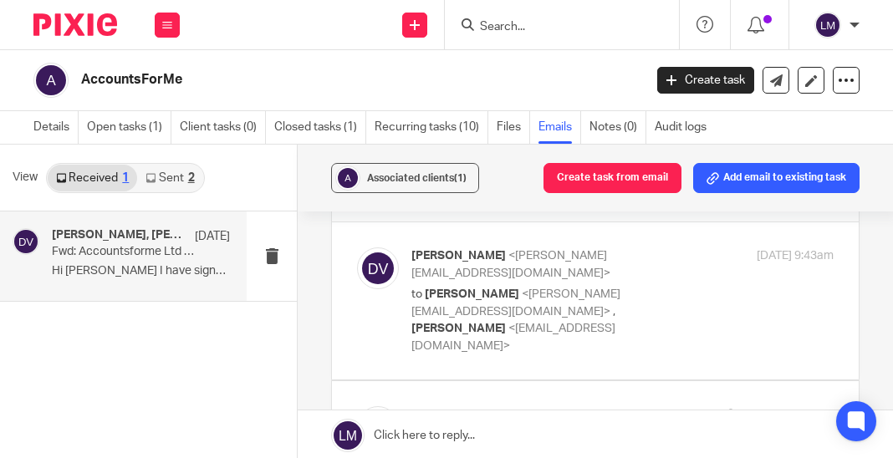
click at [716, 283] on div "[PERSON_NAME] <[PERSON_NAME][EMAIL_ADDRESS][DOMAIN_NAME]> to [PERSON_NAME] <[PE…" at bounding box center [622, 300] width 422 height 107
checkbox input "true"
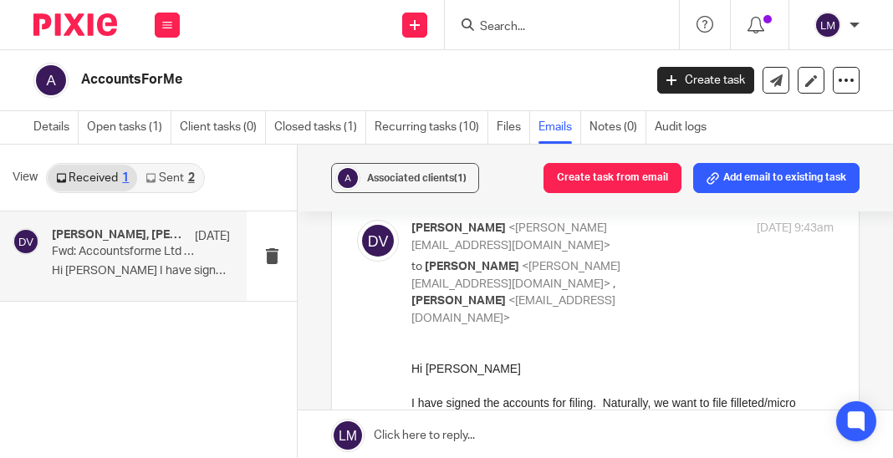
scroll to position [0, 0]
